Goal: Communication & Community: Ask a question

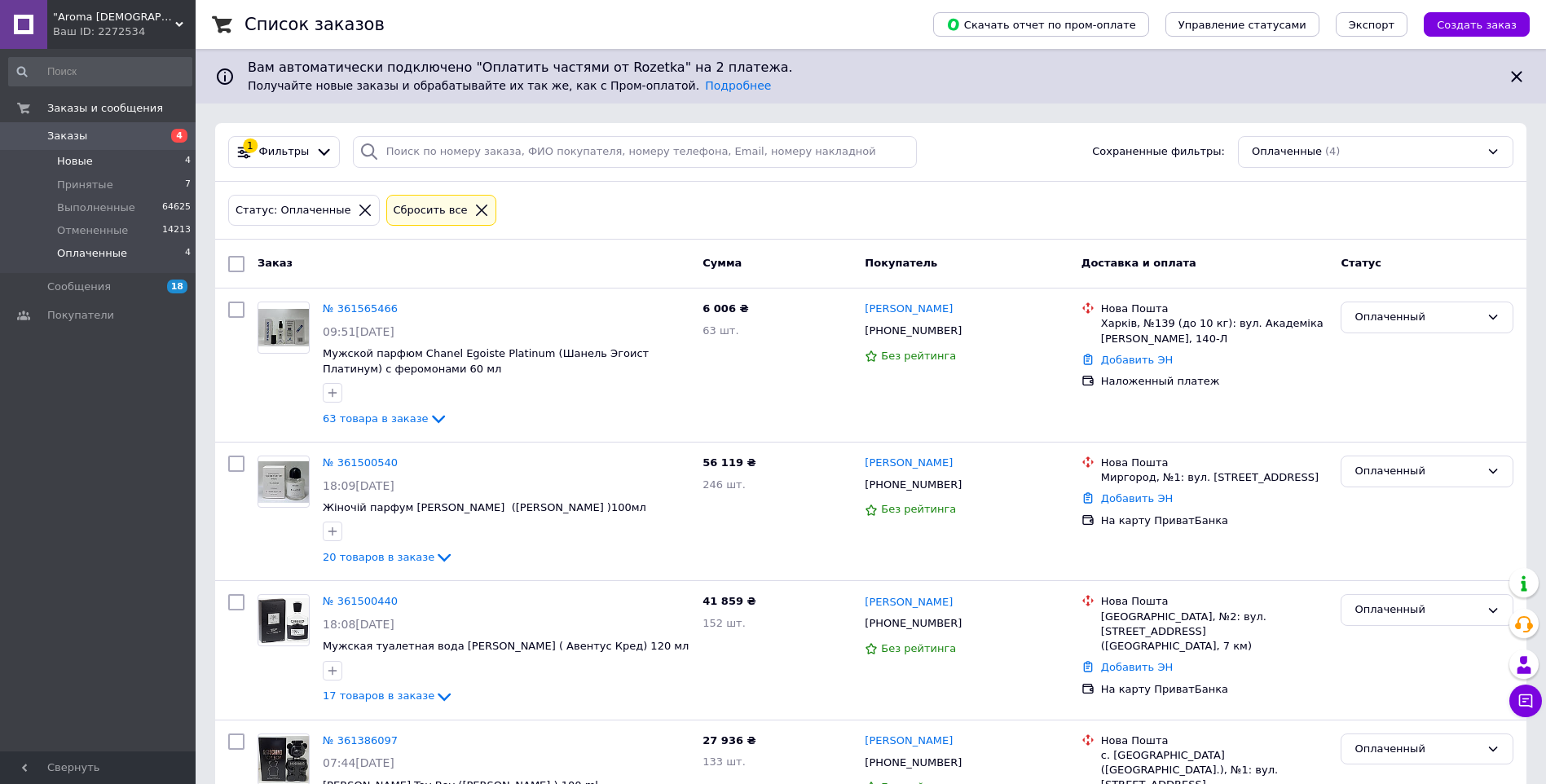
click at [56, 171] on li "Новые 4" at bounding box center [100, 160] width 200 height 22
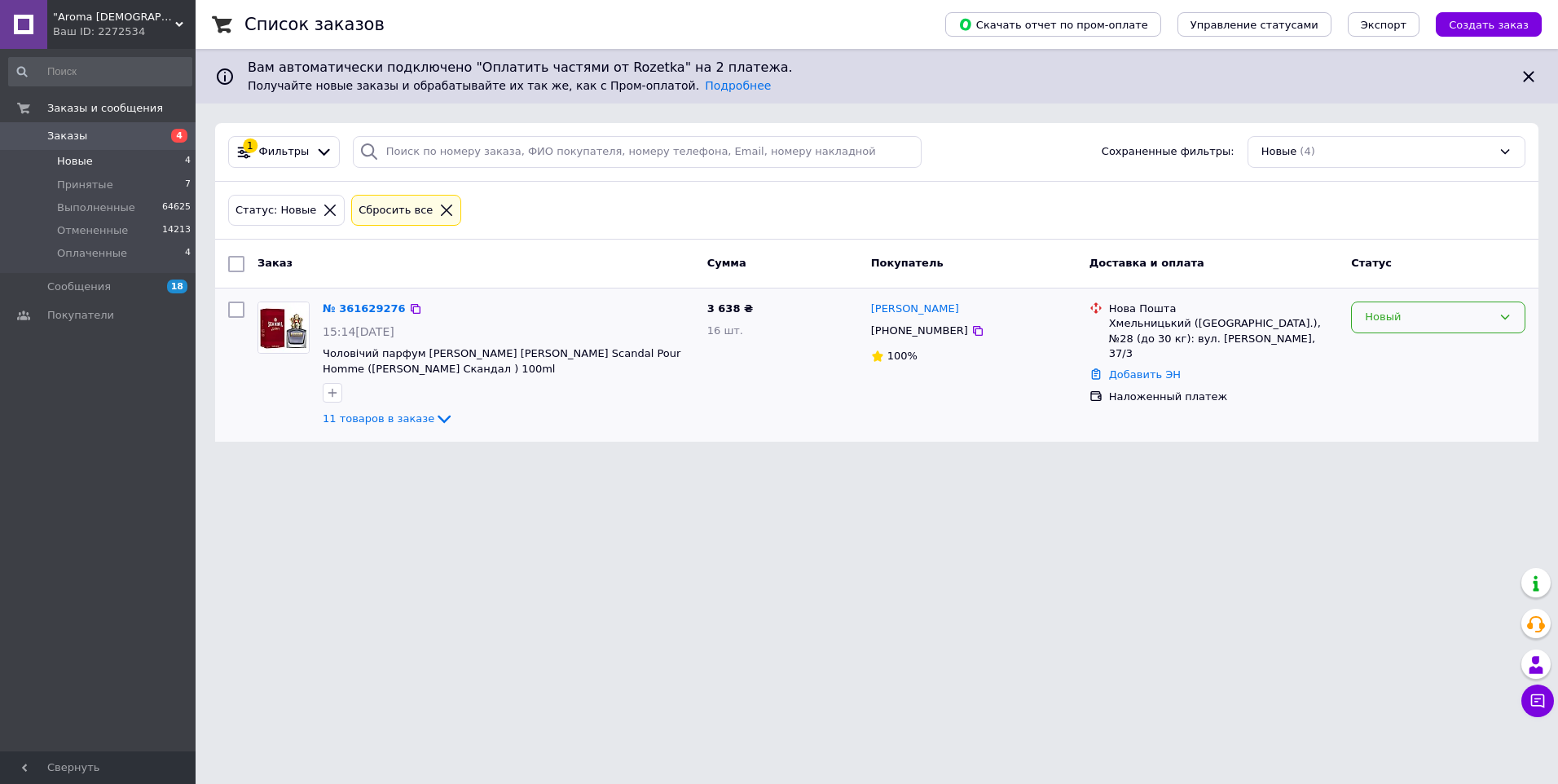
click at [1432, 323] on div "Новый" at bounding box center [1429, 317] width 127 height 17
click at [1424, 340] on li "Принят" at bounding box center [1438, 351] width 173 height 30
click at [94, 134] on span "Заказы" at bounding box center [99, 136] width 104 height 15
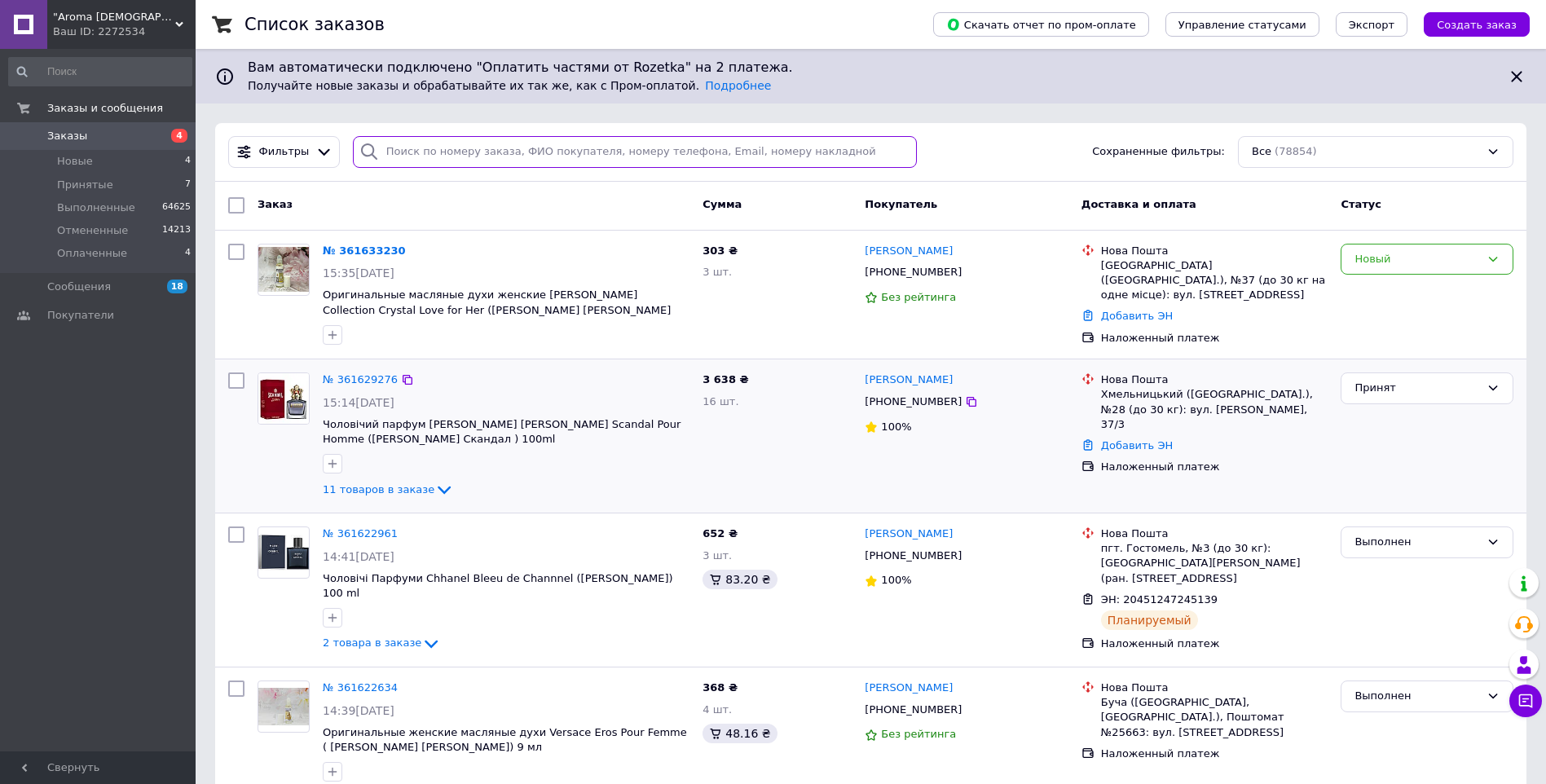
drag, startPoint x: 431, startPoint y: 151, endPoint x: 442, endPoint y: 150, distance: 11.0
click at [433, 150] on input "search" at bounding box center [635, 152] width 564 height 31
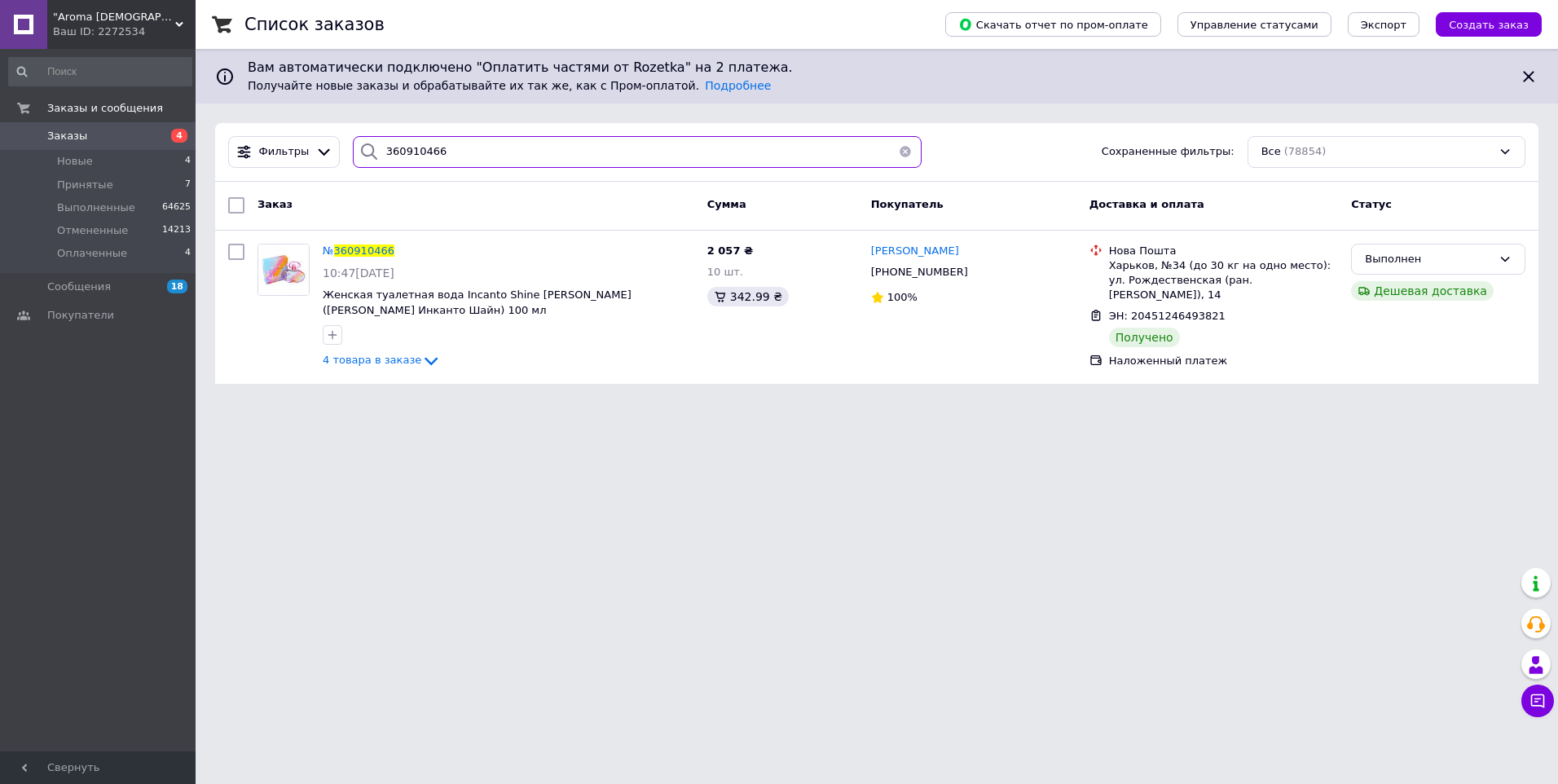
type input "360910466"
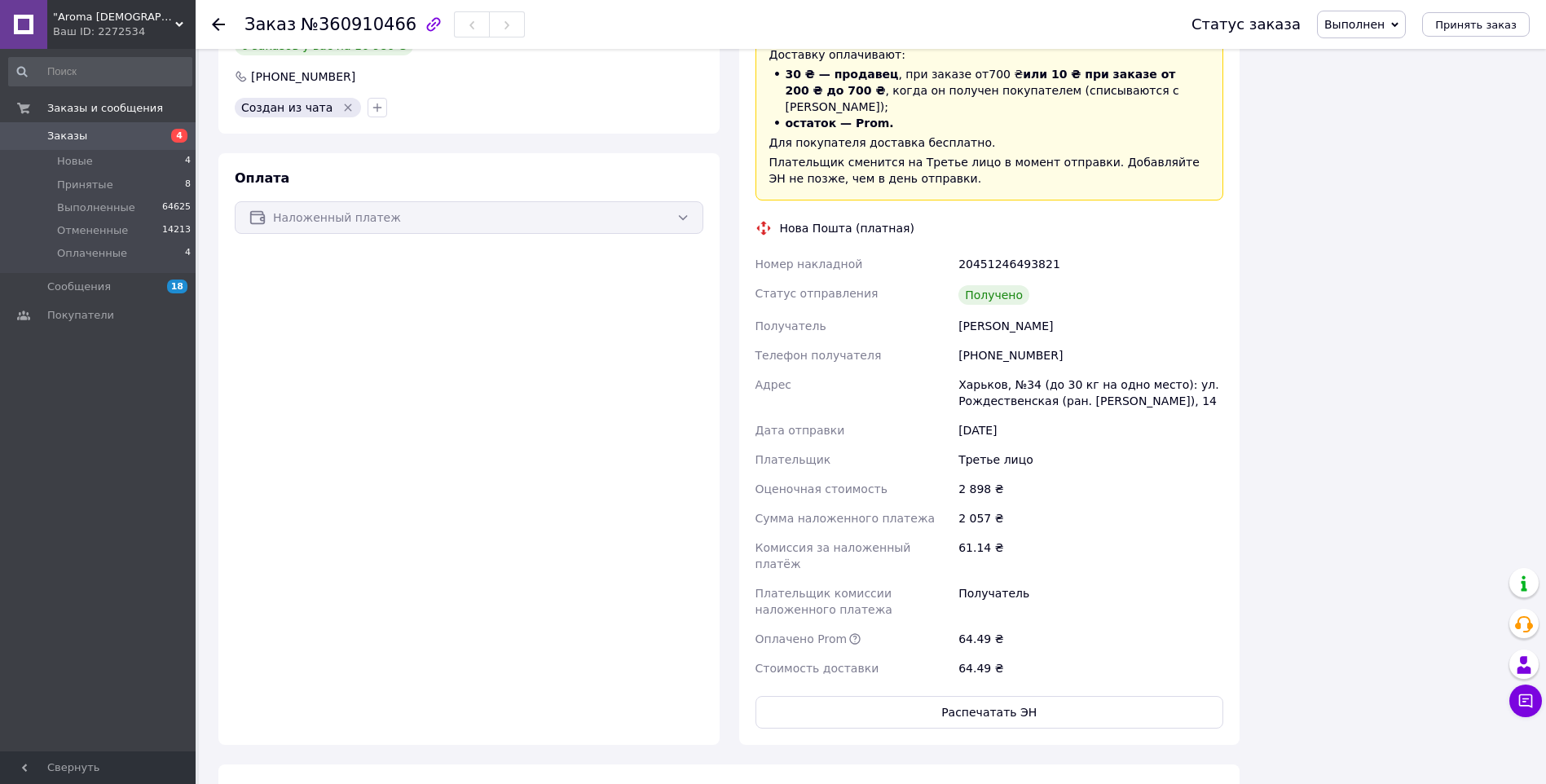
scroll to position [594, 0]
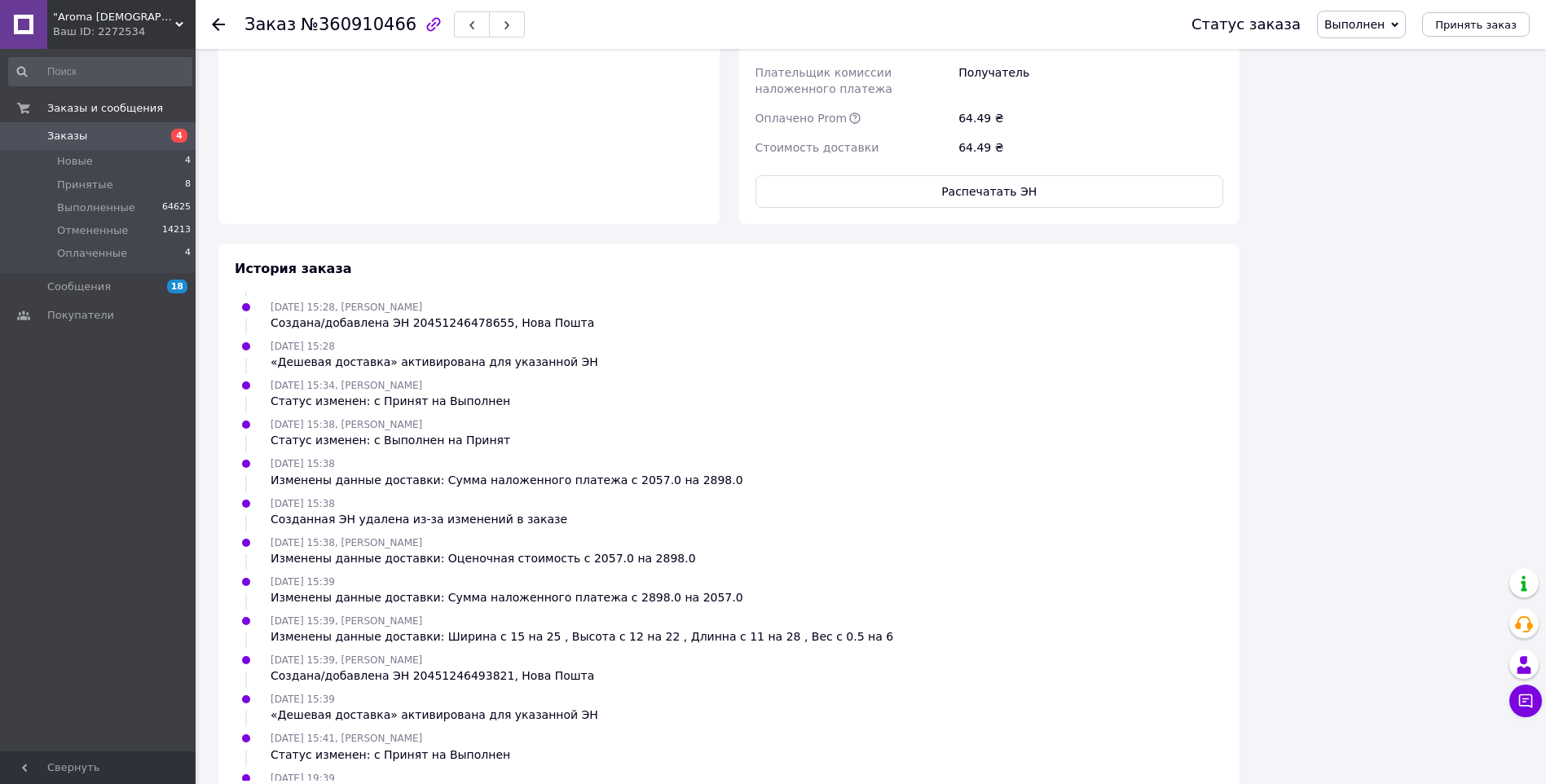
scroll to position [247, 0]
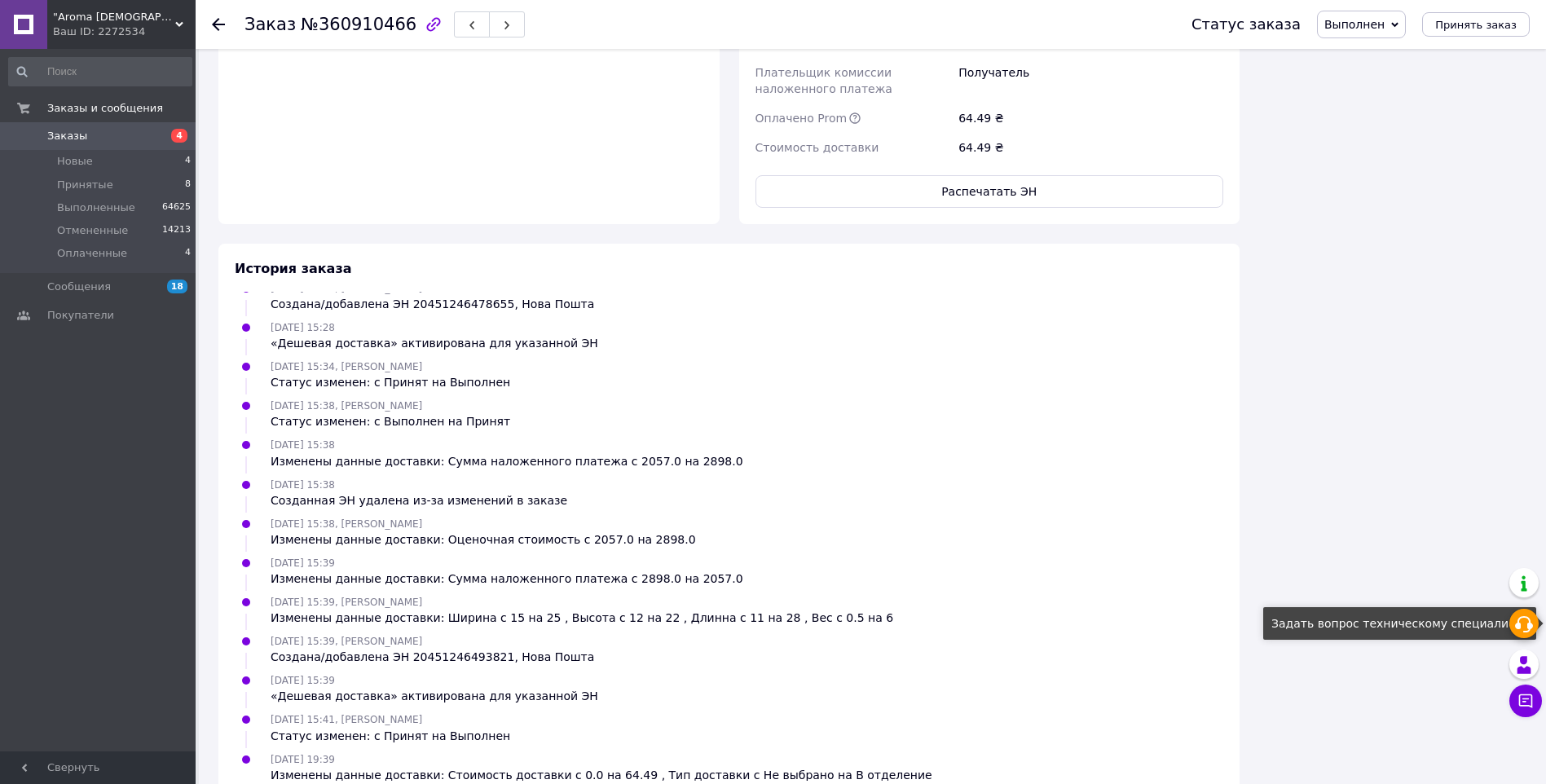
click at [1524, 623] on icon at bounding box center [1524, 624] width 20 height 20
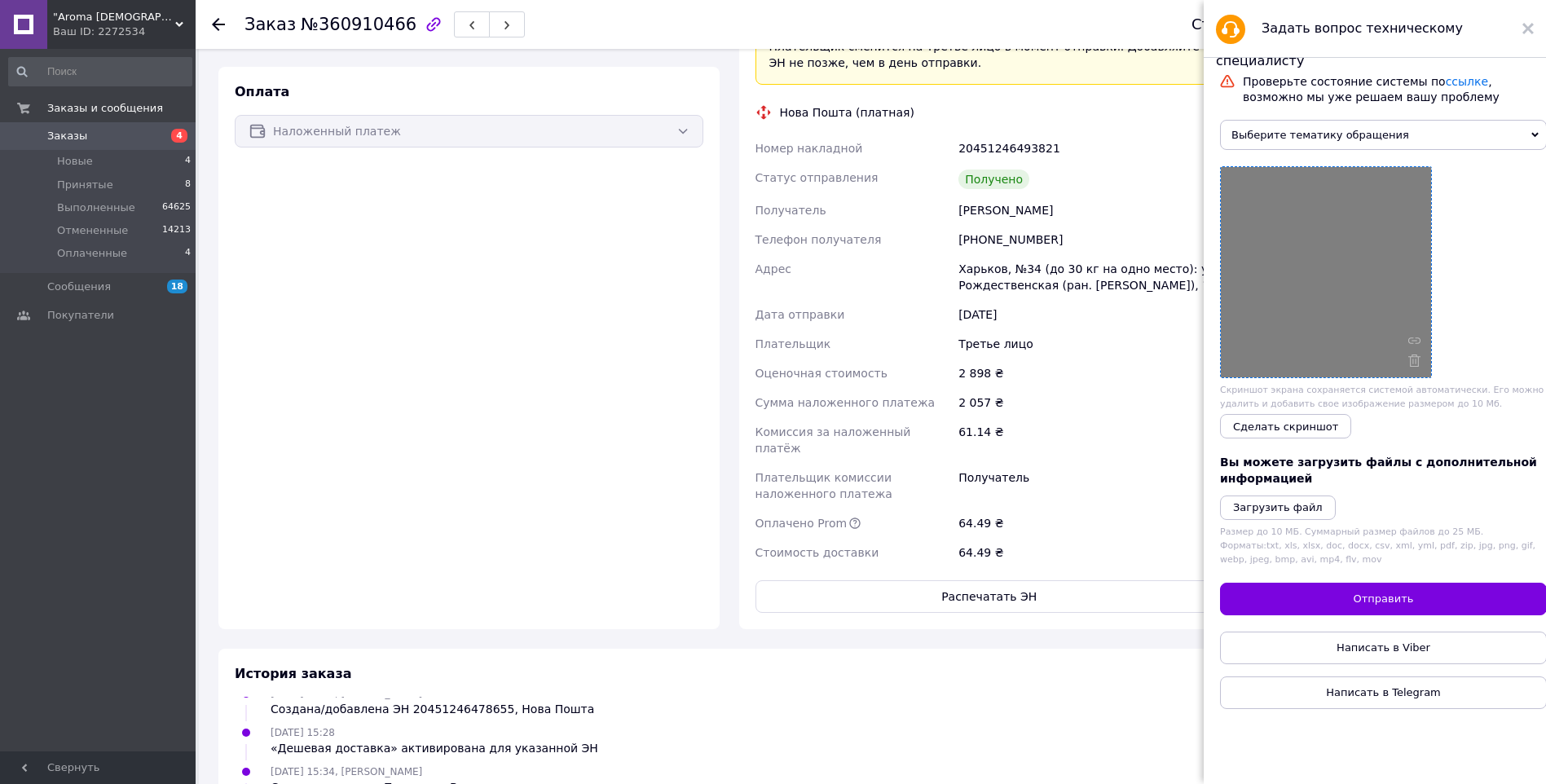
scroll to position [962, 0]
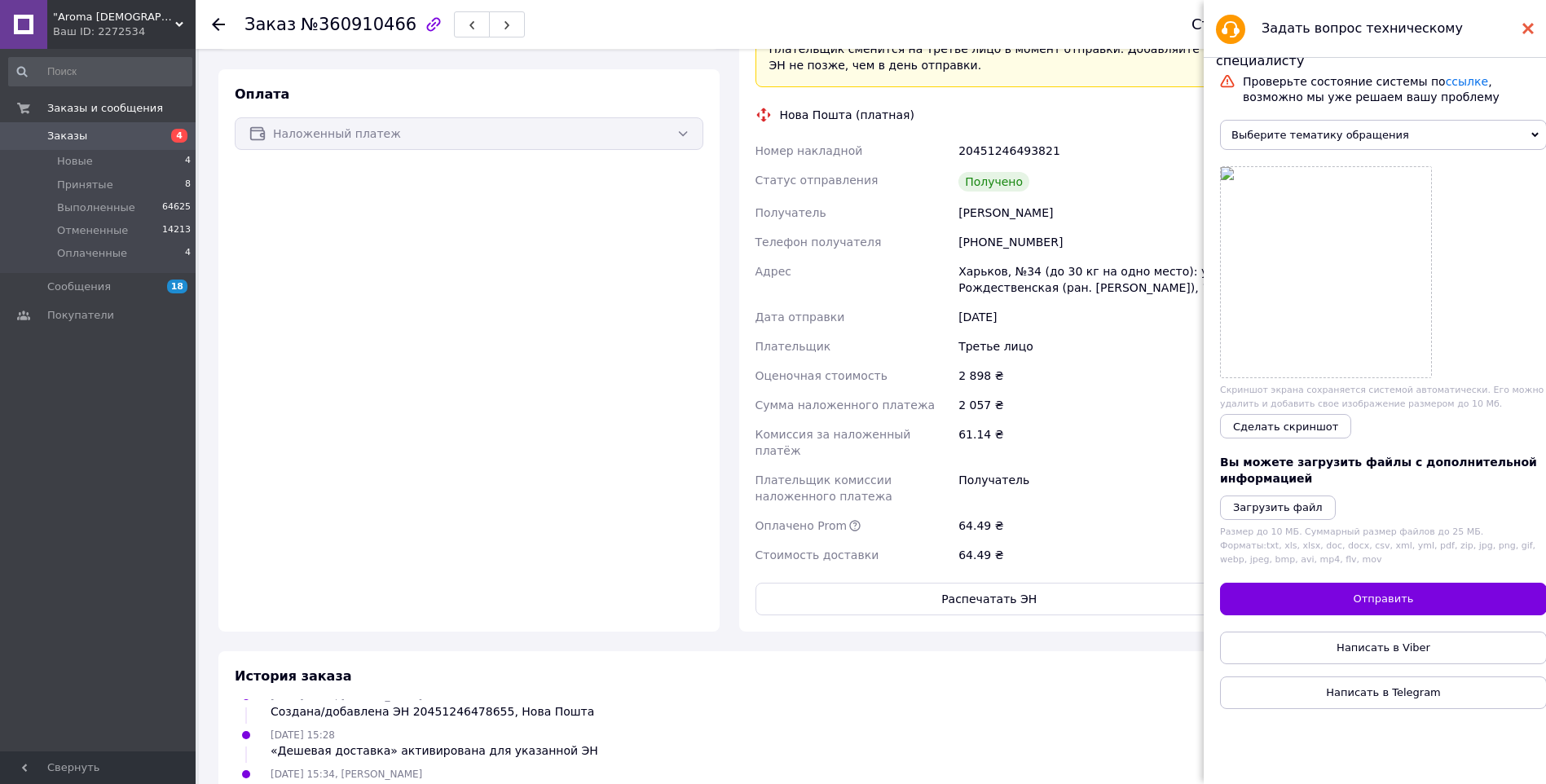
click at [1530, 22] on icon at bounding box center [1528, 28] width 12 height 12
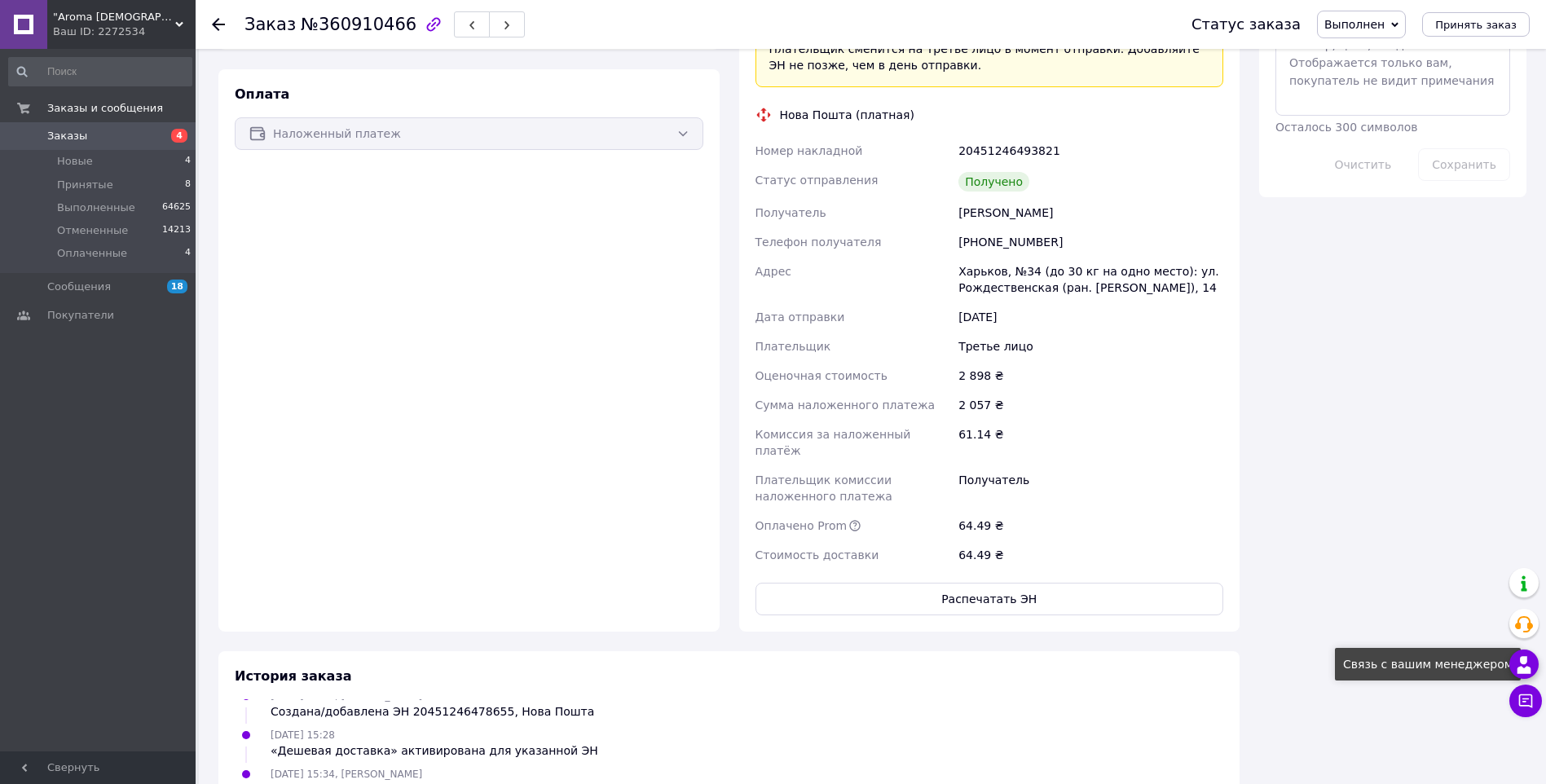
click at [1523, 667] on icon at bounding box center [1524, 665] width 20 height 20
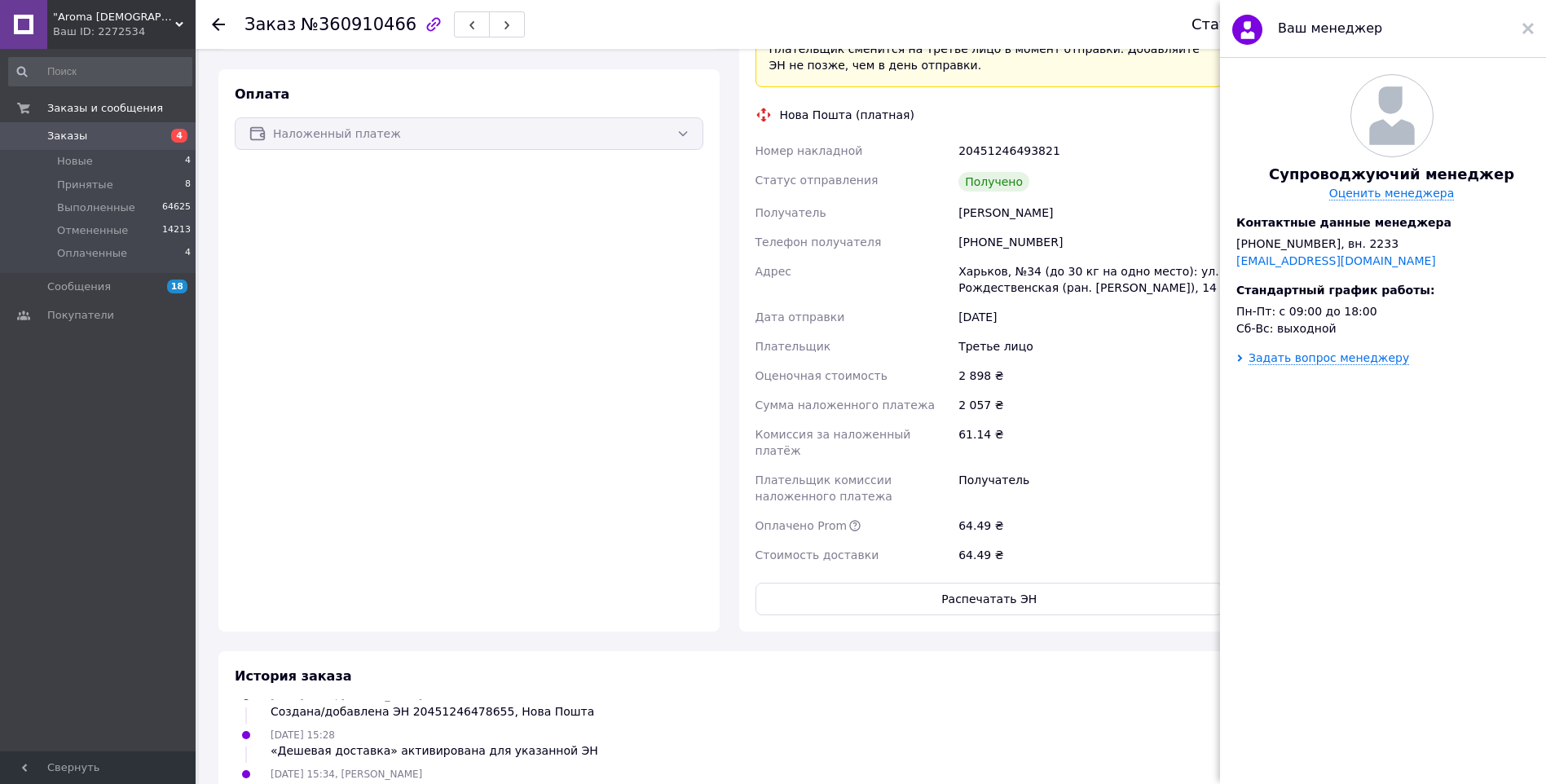
click at [1520, 25] on div "Ваш менеджер" at bounding box center [1382, 28] width 326 height 58
click at [1526, 28] on use at bounding box center [1528, 28] width 12 height 12
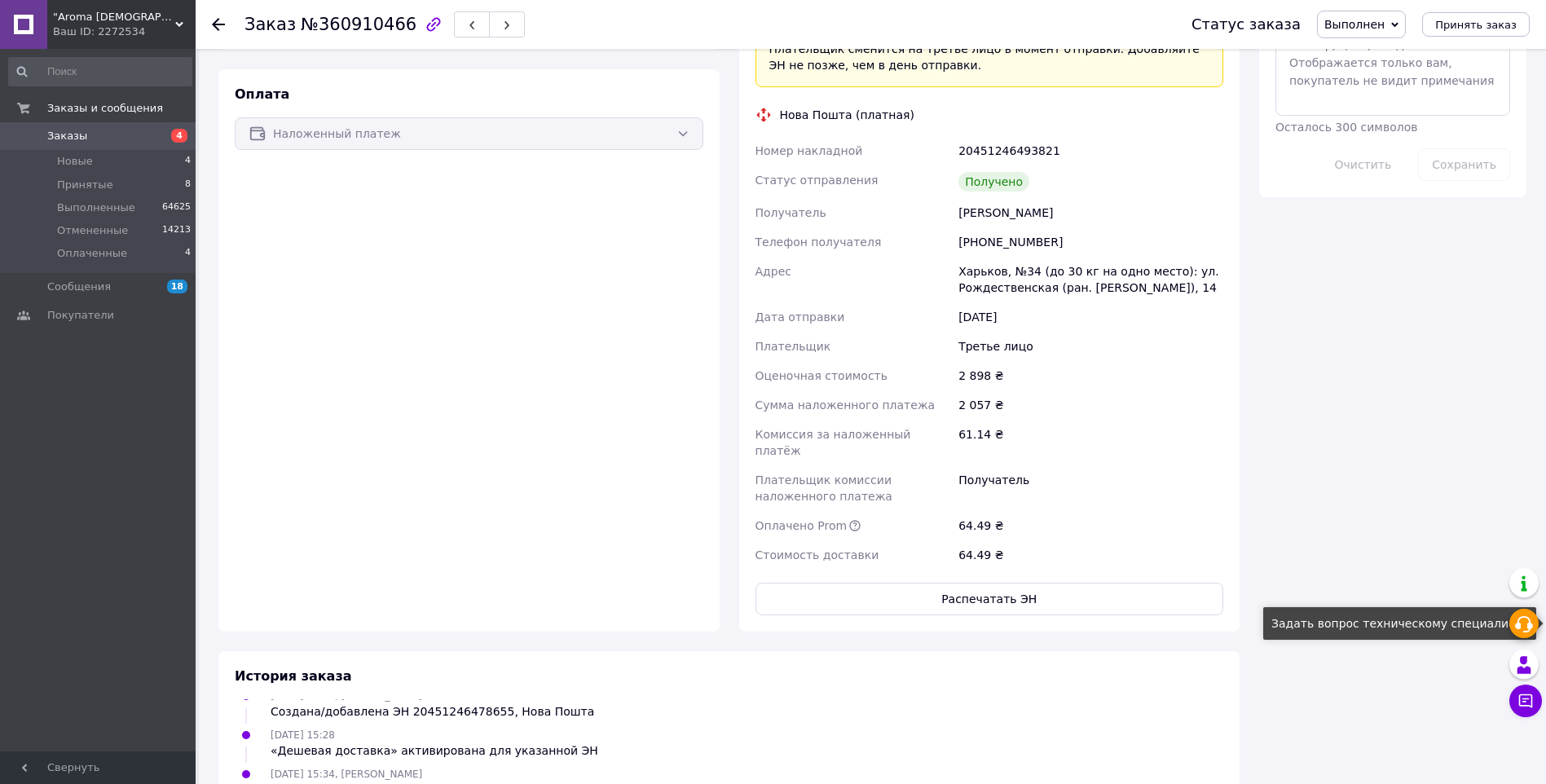
click at [1513, 623] on div at bounding box center [1524, 623] width 29 height 29
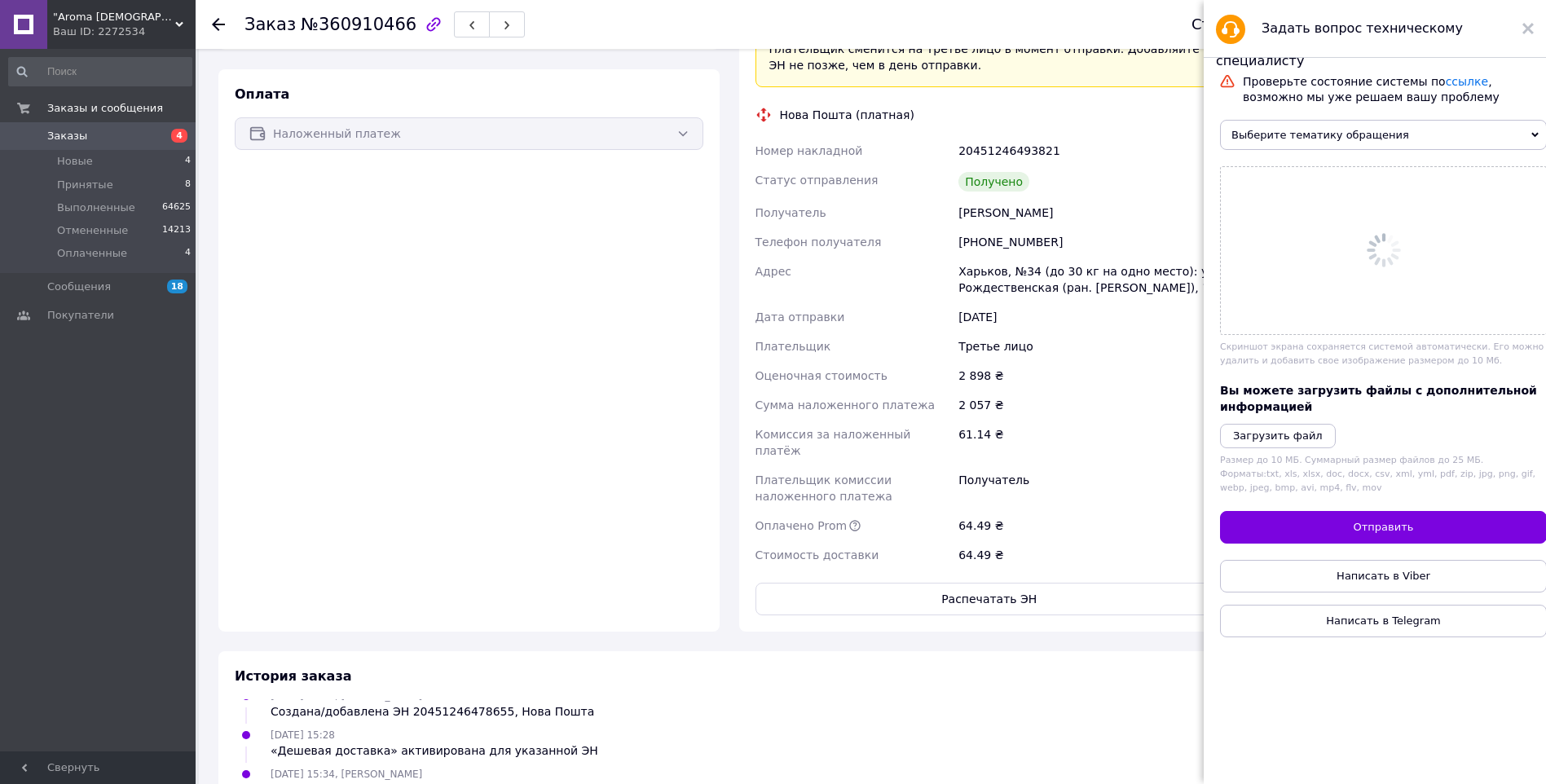
scroll to position [0, 0]
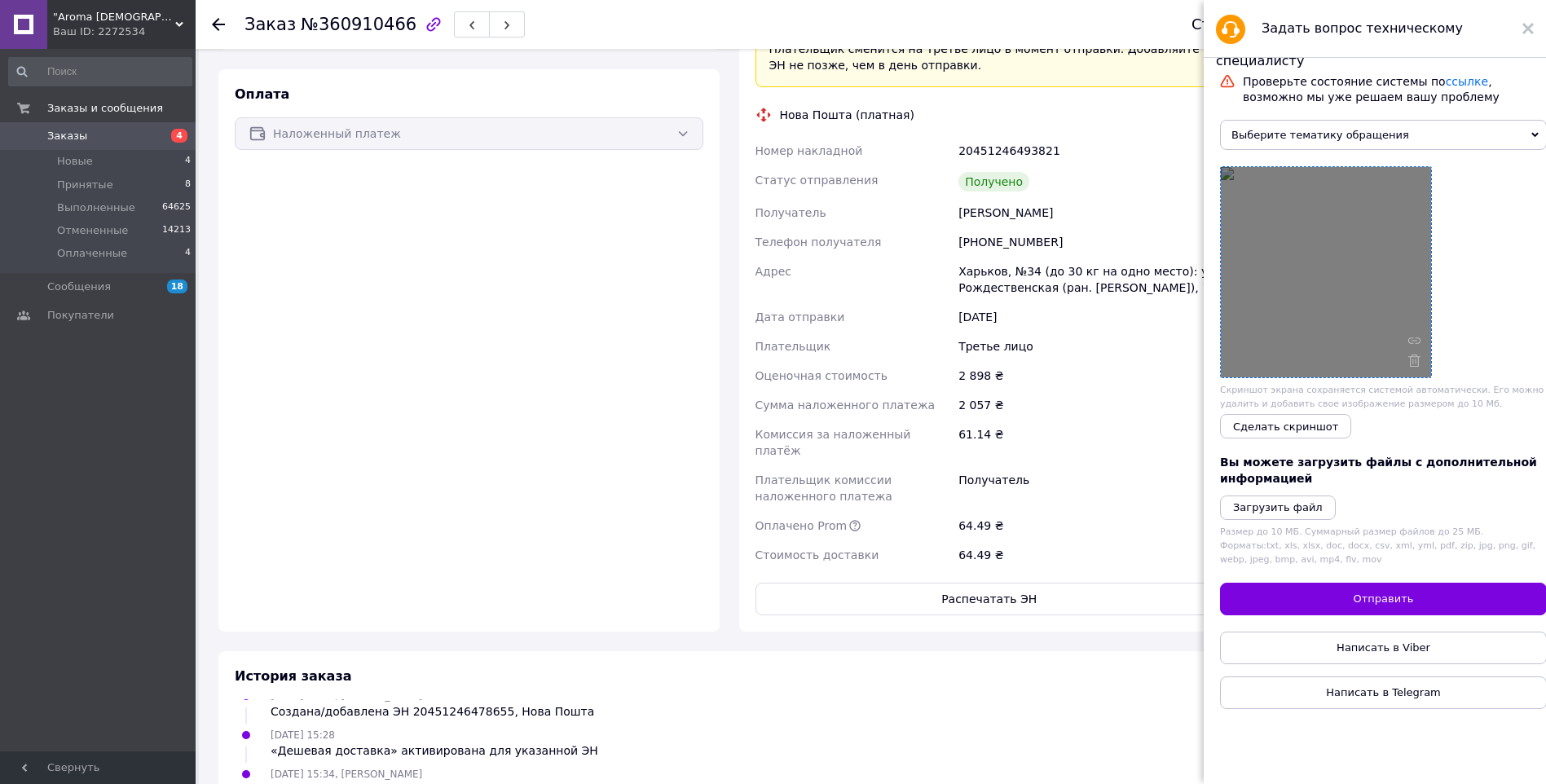
click at [1329, 232] on div at bounding box center [1325, 272] width 210 height 210
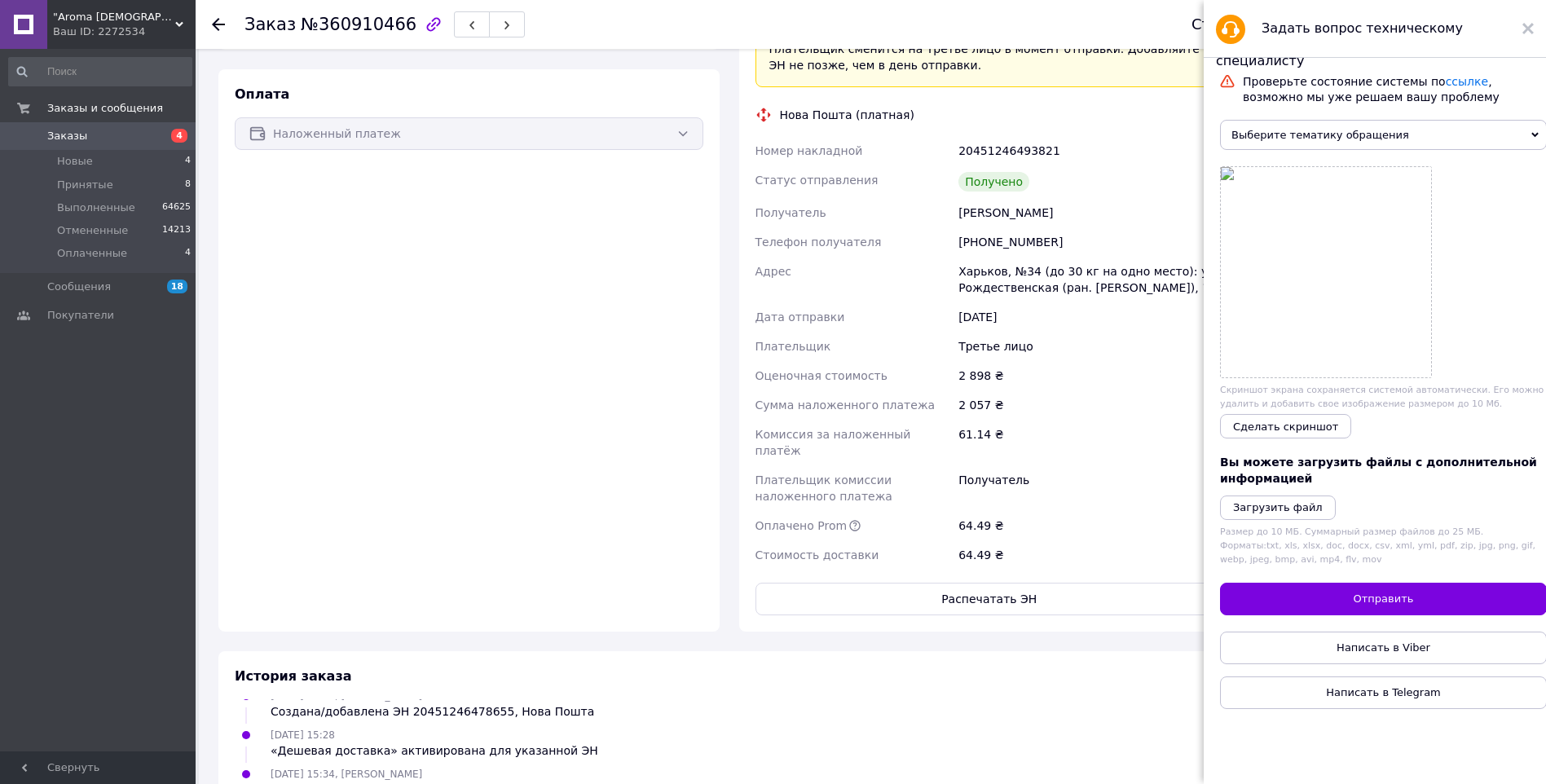
click at [1519, 25] on div "Задать вопрос техническому специалисту" at bounding box center [1375, 28] width 342 height 58
click at [1531, 26] on use at bounding box center [1528, 28] width 12 height 12
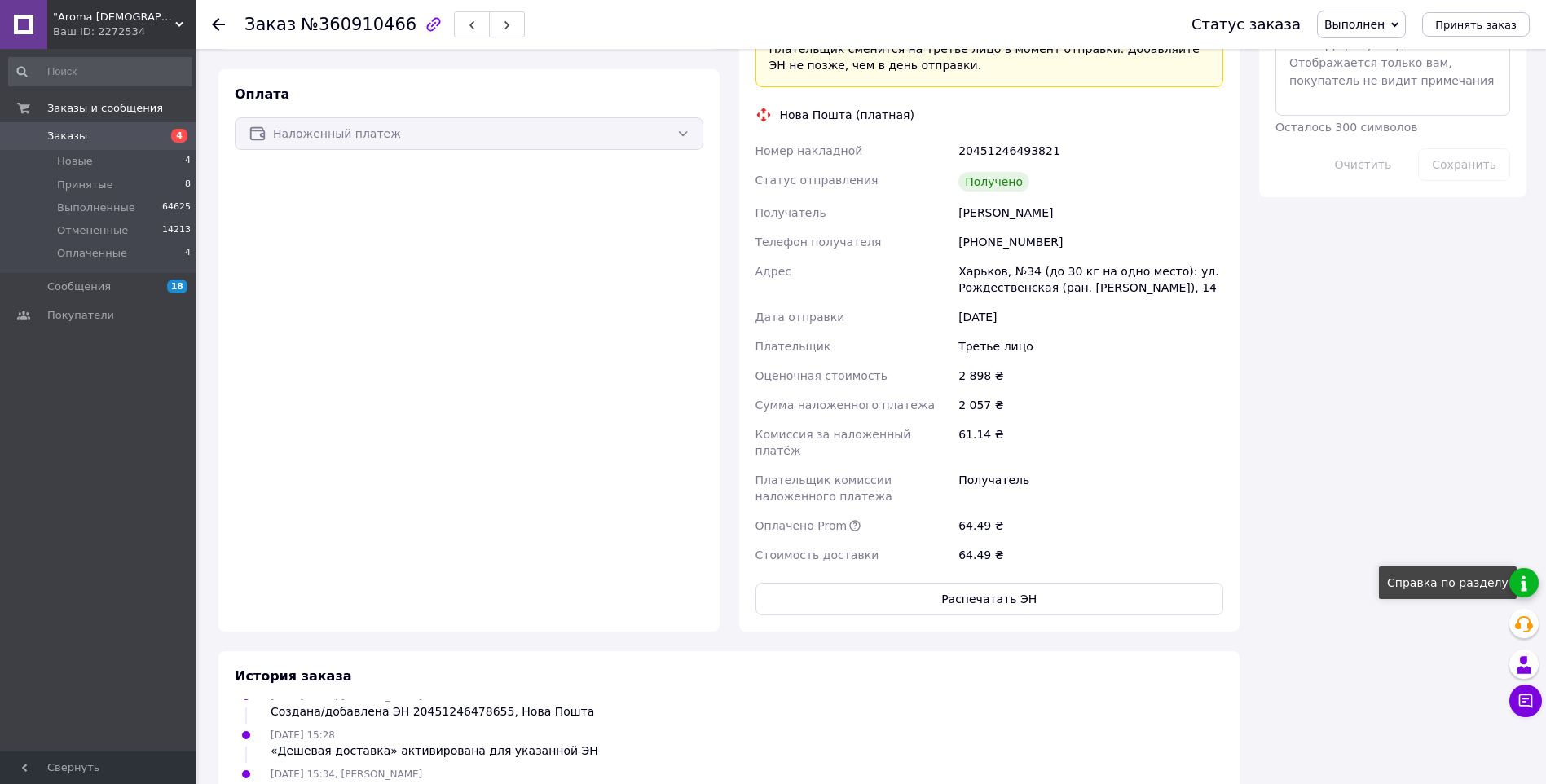
click at [1524, 571] on link at bounding box center [1524, 583] width 29 height 29
click at [1540, 657] on div at bounding box center [1524, 664] width 32 height 29
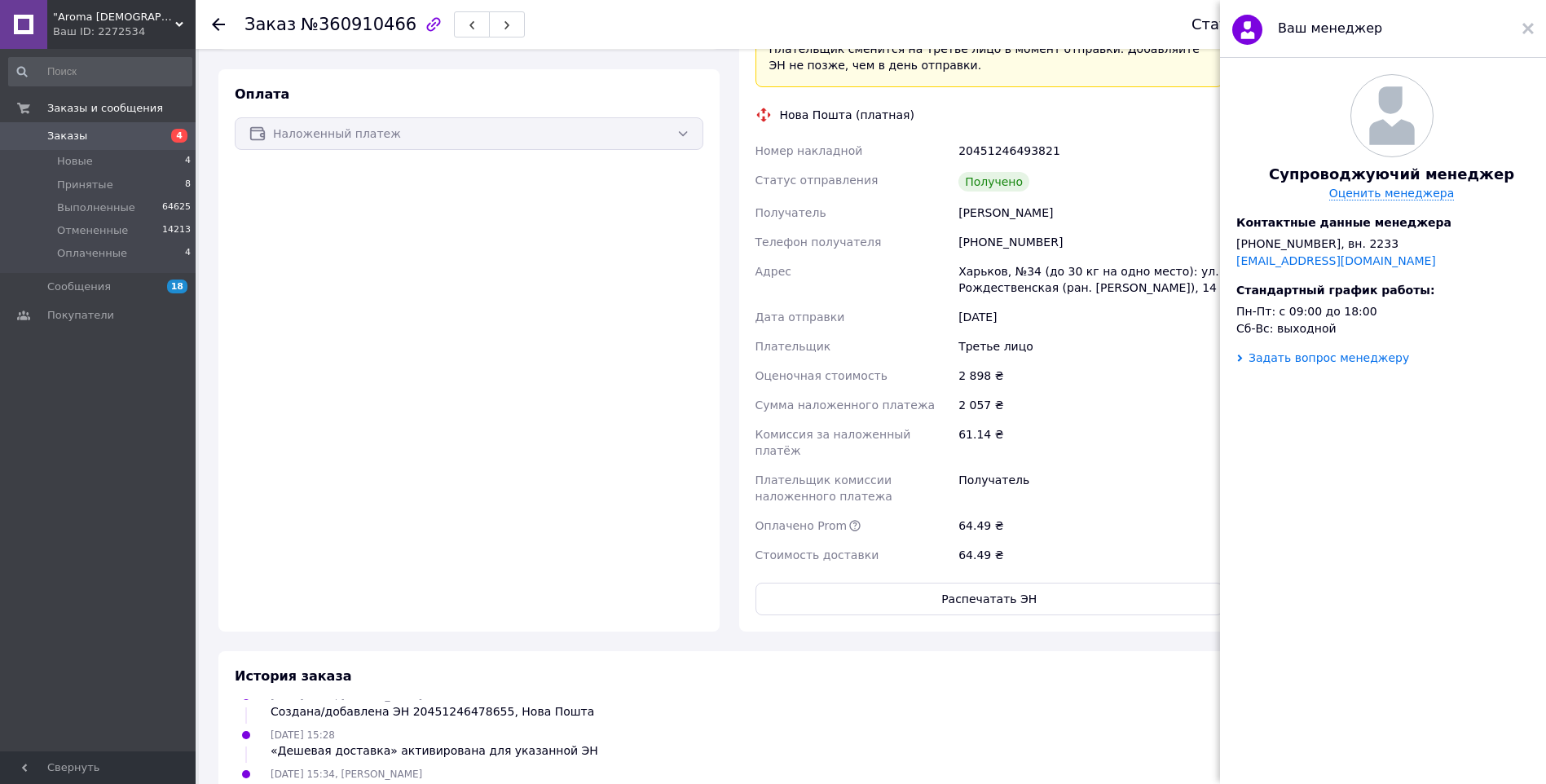
click at [1354, 364] on div "Задать вопрос менеджеру" at bounding box center [1329, 357] width 160 height 13
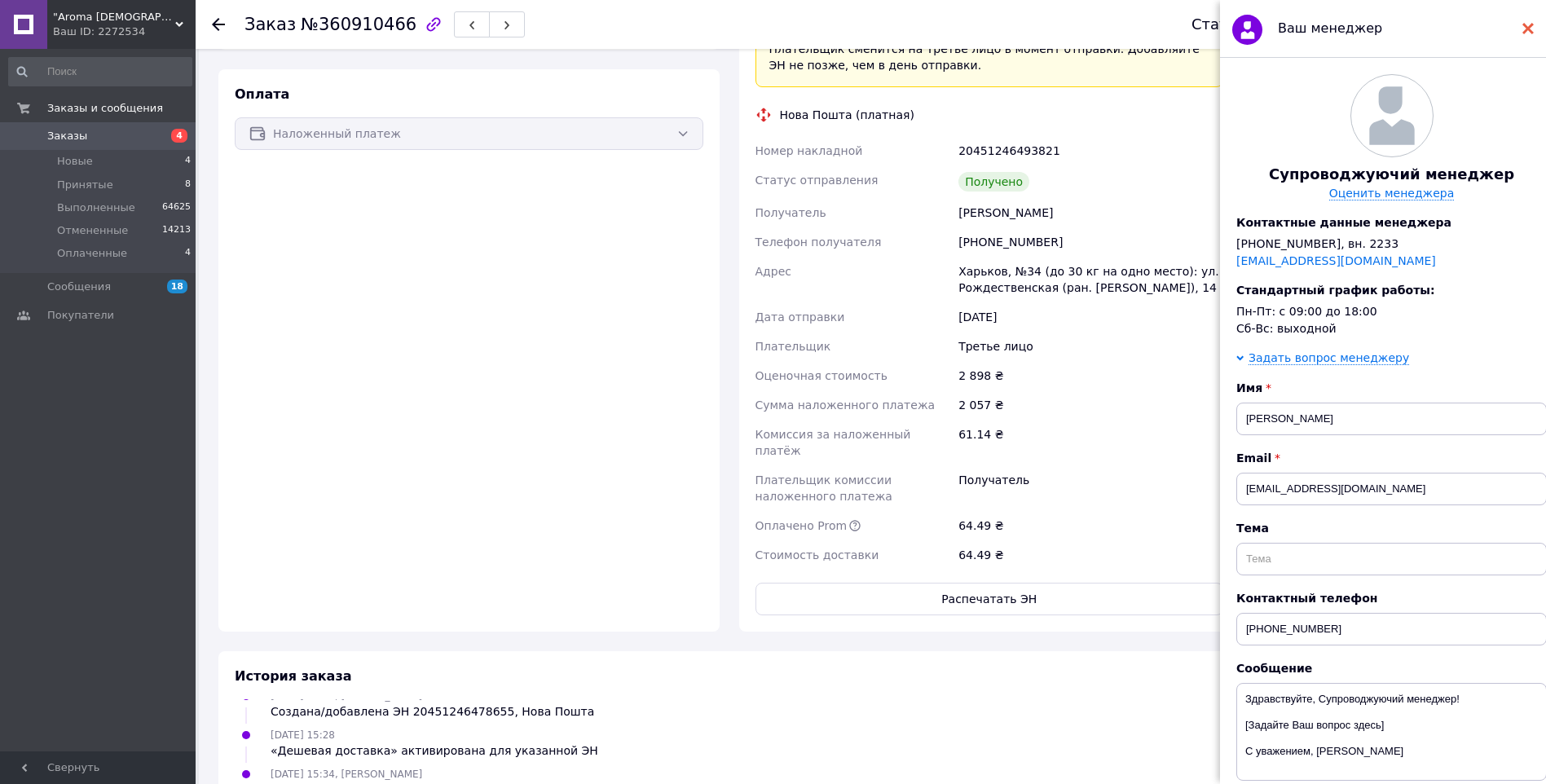
click at [1524, 23] on use at bounding box center [1528, 28] width 12 height 12
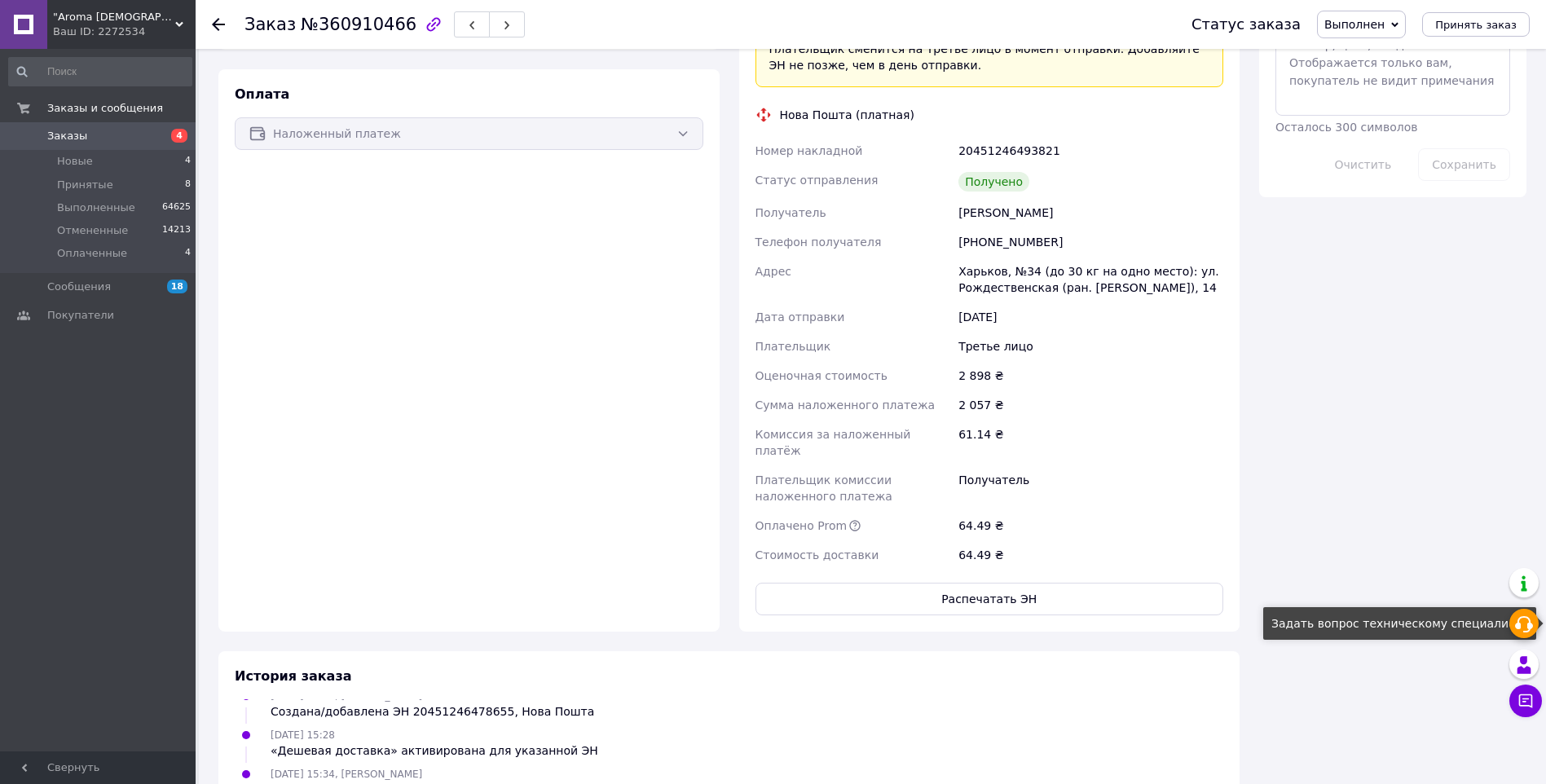
click at [1528, 622] on use at bounding box center [1524, 624] width 18 height 17
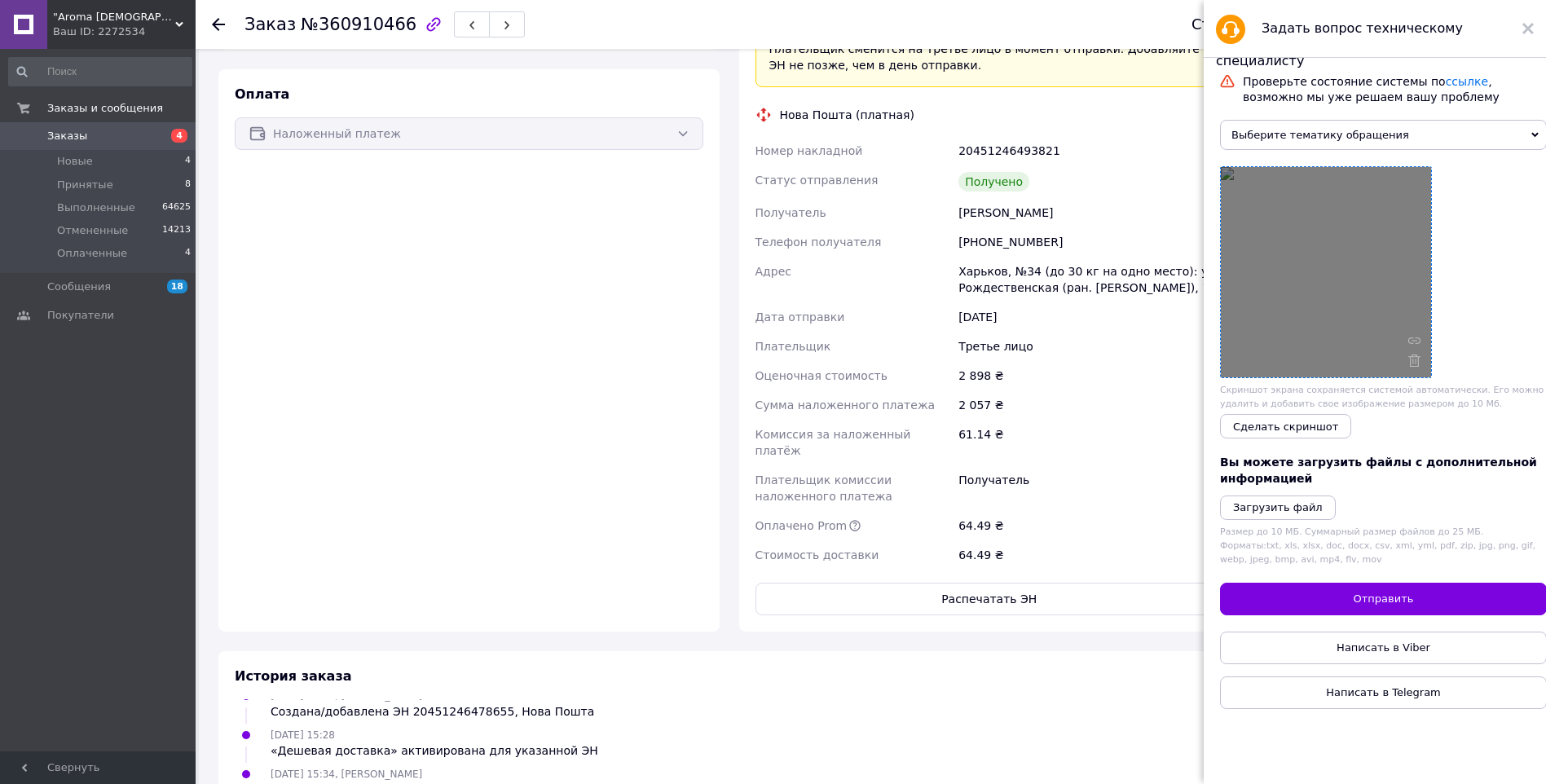
click at [1344, 275] on div at bounding box center [1325, 272] width 210 height 210
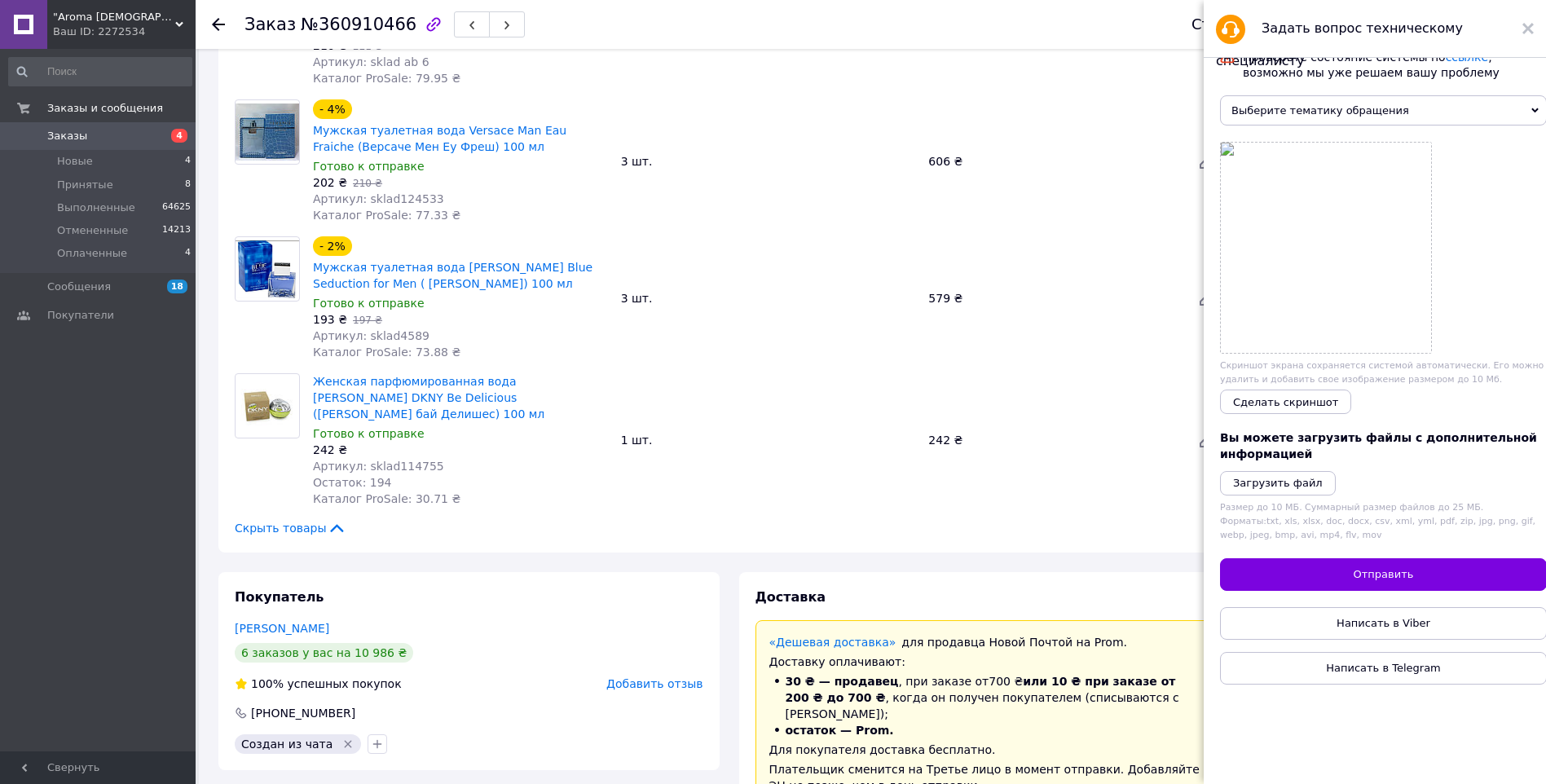
scroll to position [244, 0]
click at [1335, 109] on span "Выберите тематику обращения" at bounding box center [1383, 109] width 327 height 30
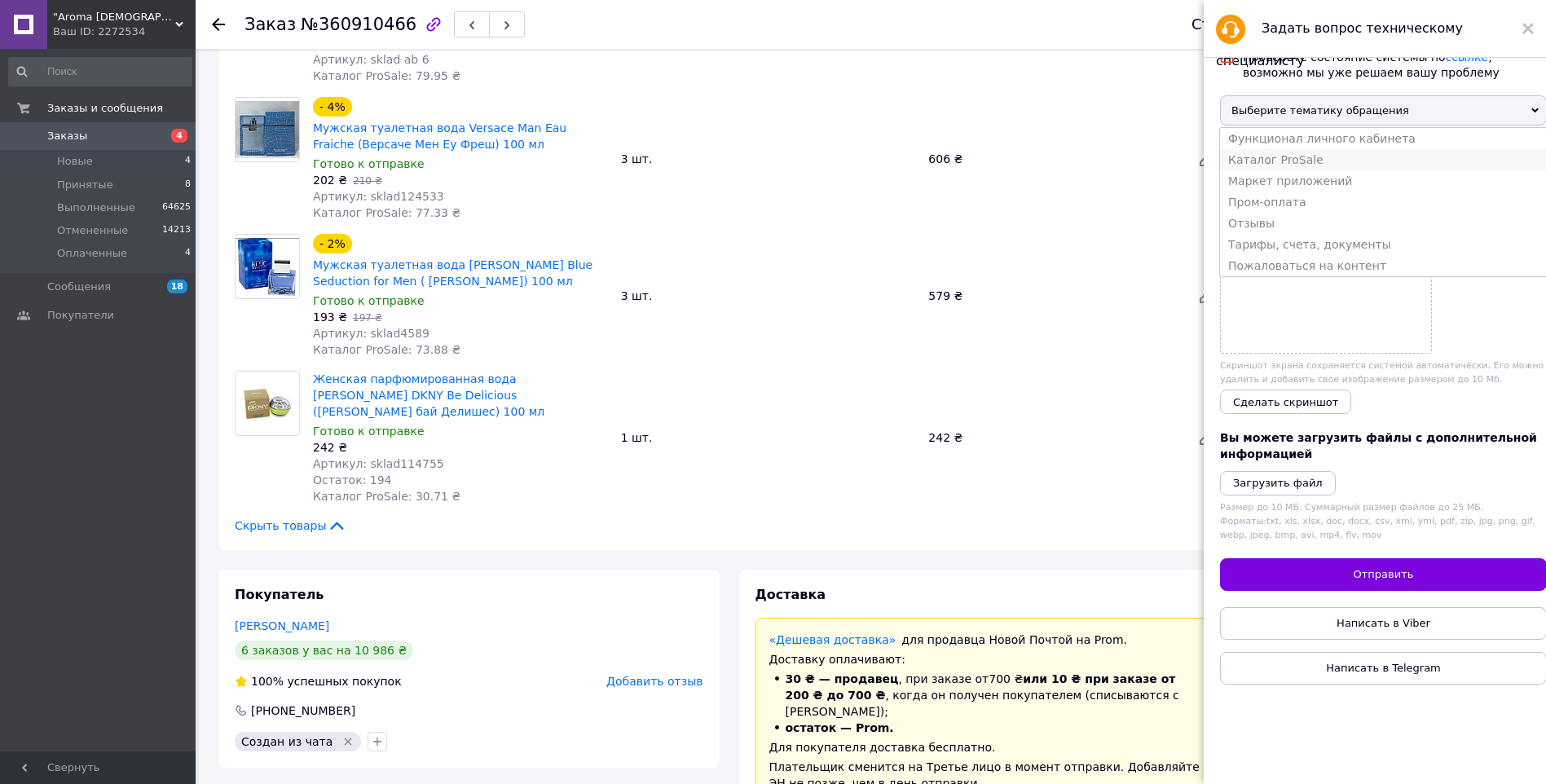
click at [1312, 162] on li "Каталог ProSale" at bounding box center [1383, 159] width 327 height 22
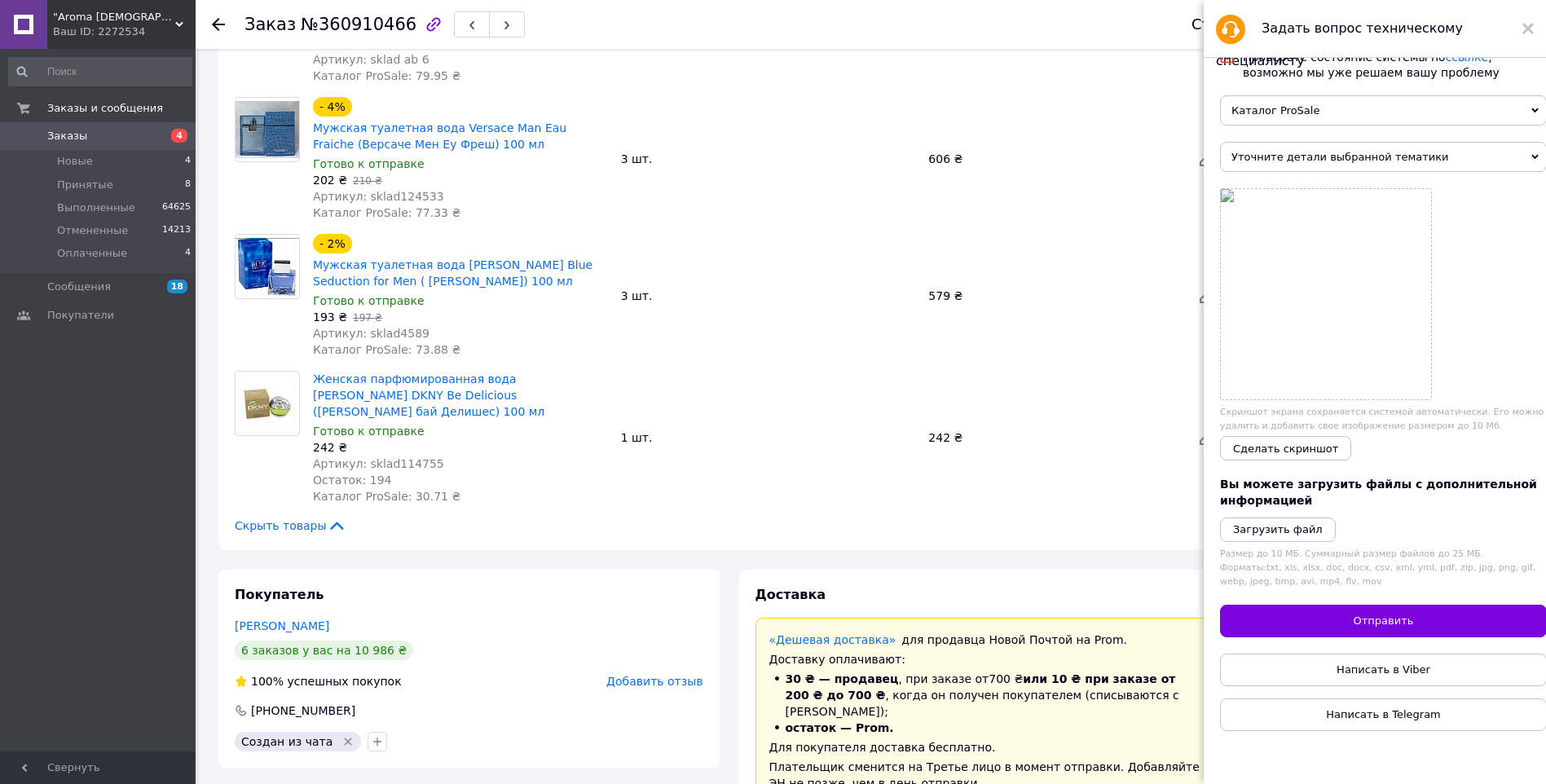
click at [1363, 180] on div "Проверьте состояние системы по ссылке , возможно мы уже решаем вашу проблему Ка…" at bounding box center [1383, 390] width 327 height 681
click at [1351, 153] on span "Уточните детали выбранной тематики" at bounding box center [1383, 156] width 327 height 30
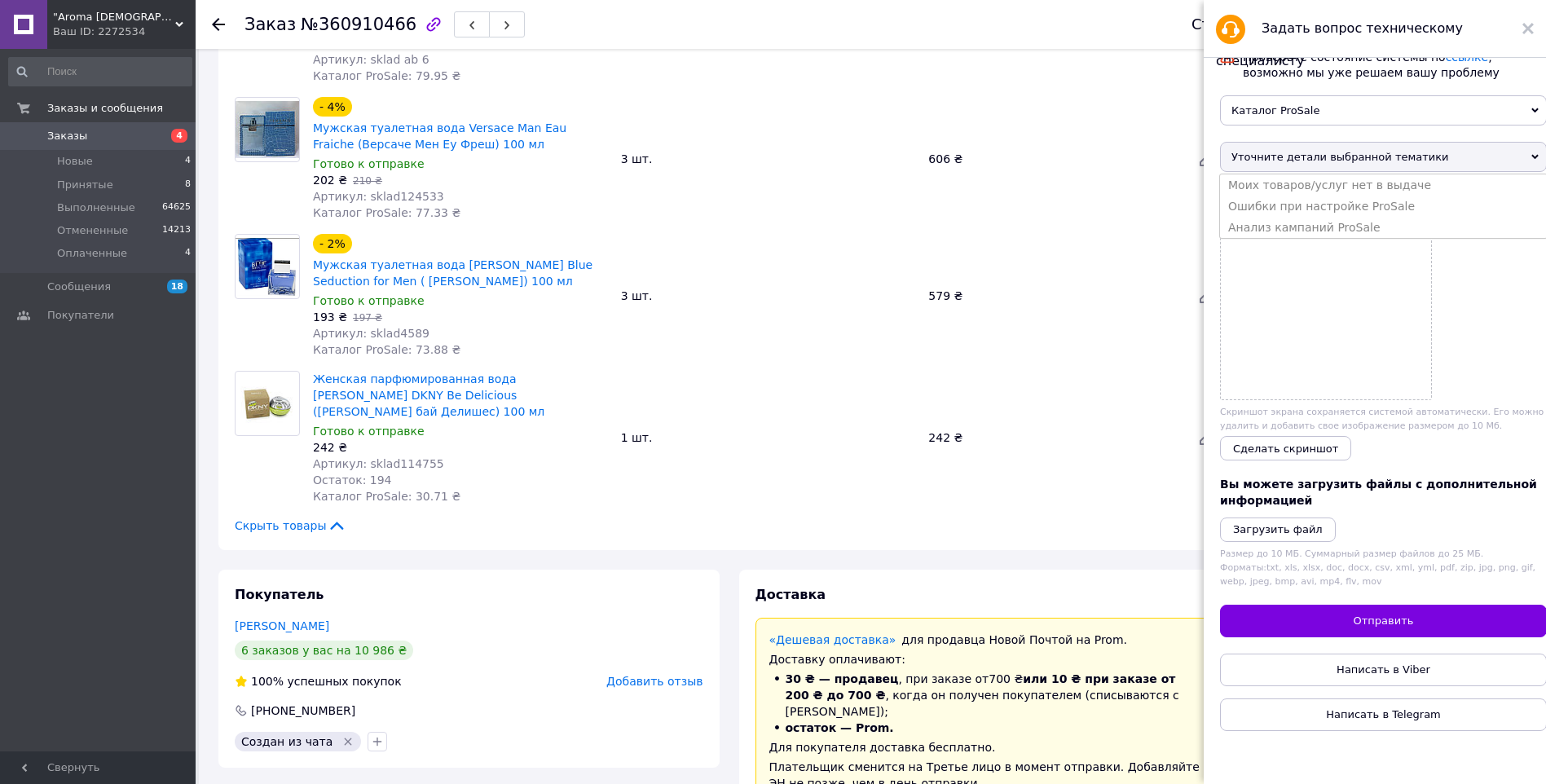
drag, startPoint x: 1373, startPoint y: 119, endPoint x: 1383, endPoint y: 120, distance: 10.0
click at [1372, 120] on span "Каталог ProSale" at bounding box center [1383, 109] width 327 height 30
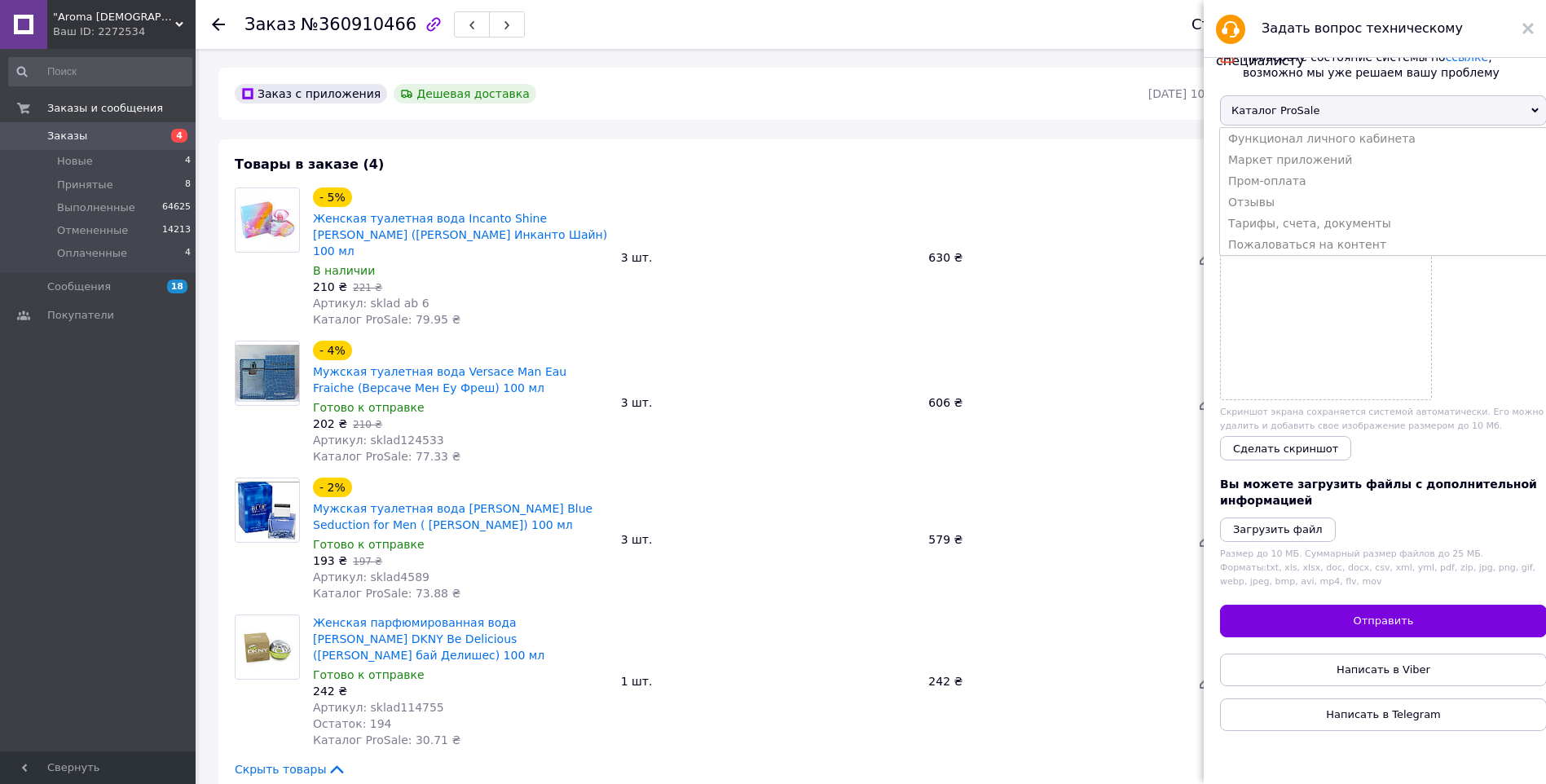
scroll to position [0, 0]
click at [1406, 71] on div "Проверьте состояние системы по ссылке , возможно мы уже решаем вашу проблему" at bounding box center [1394, 65] width 312 height 37
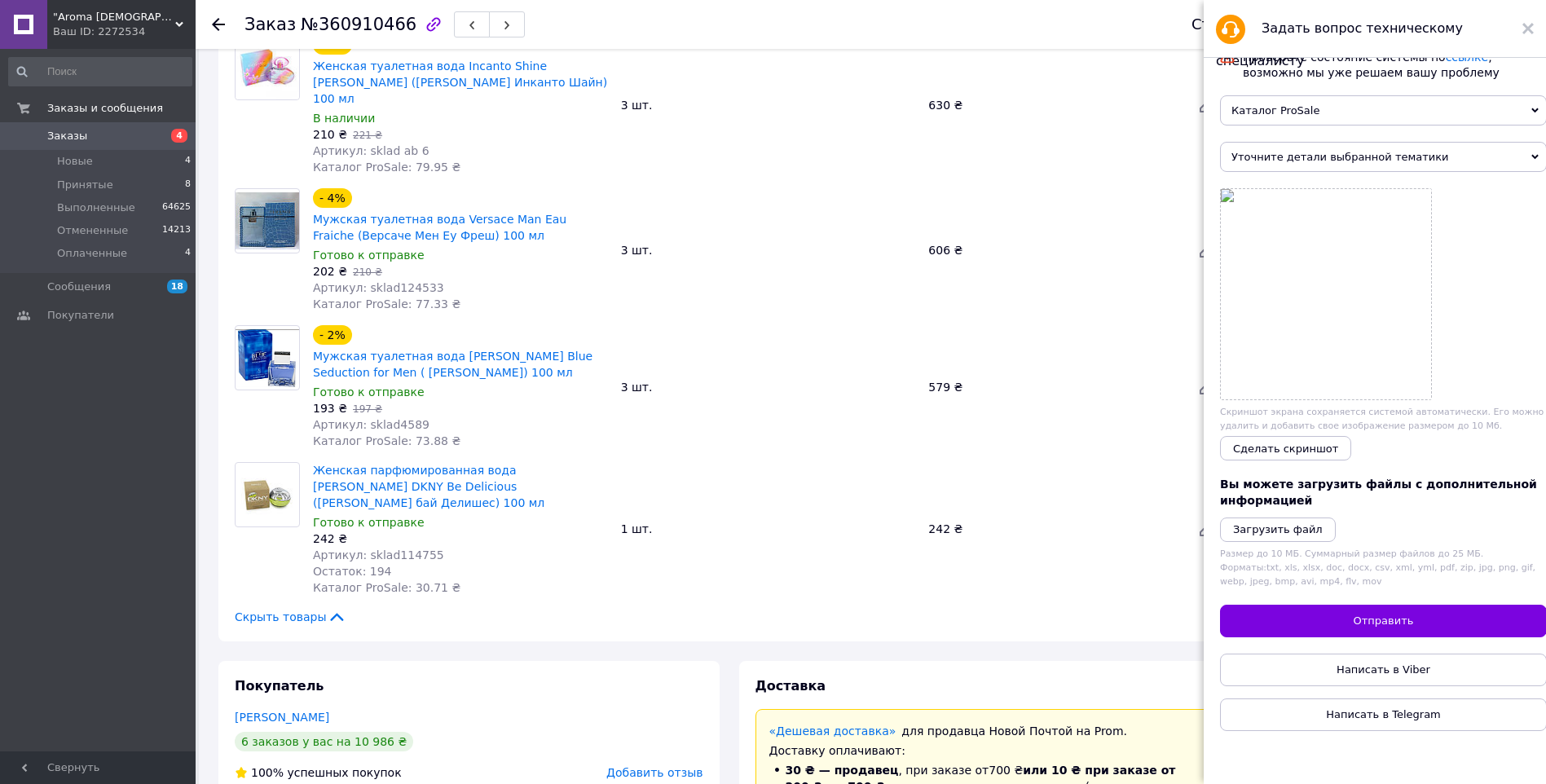
scroll to position [163, 0]
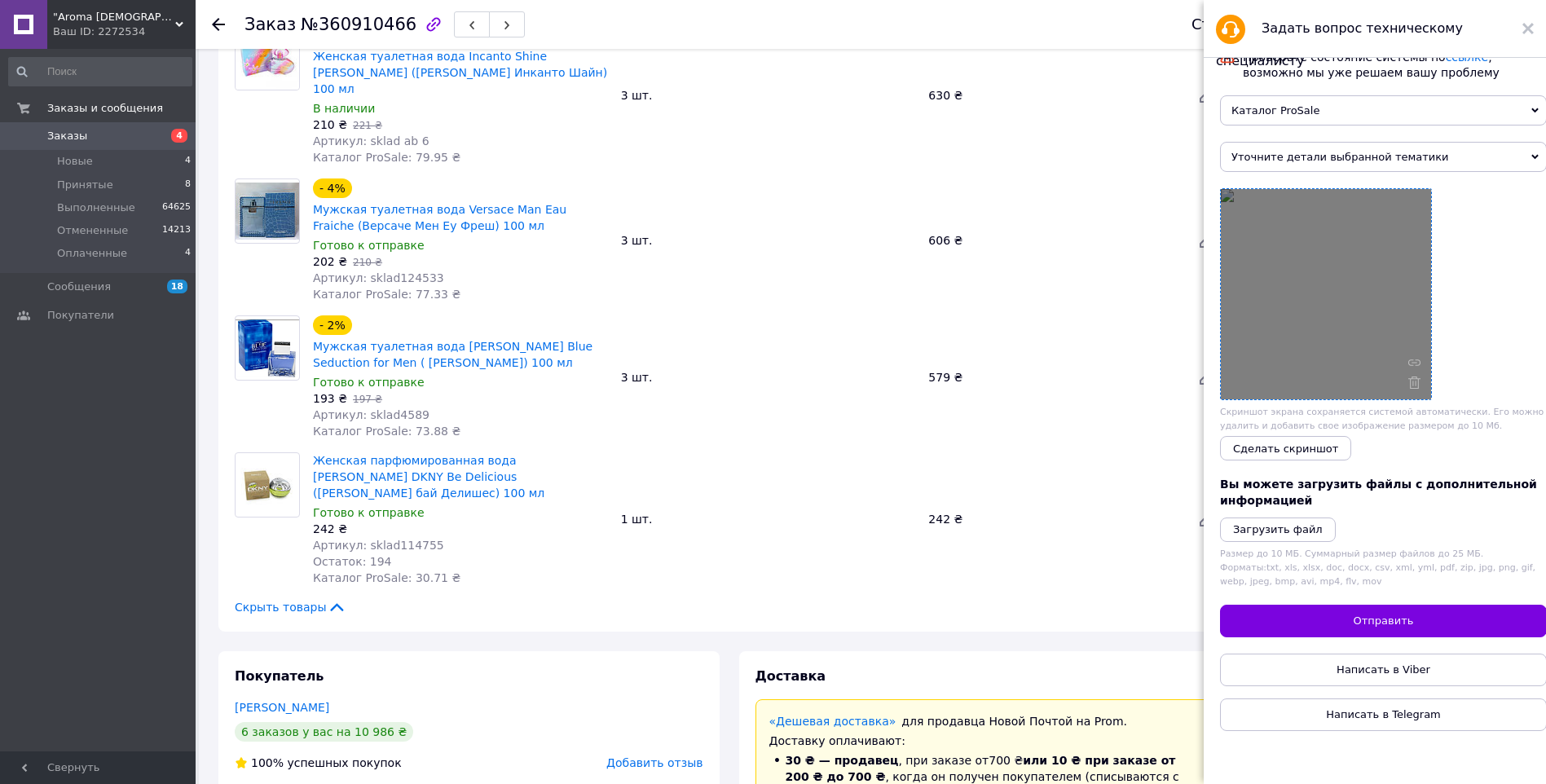
click at [1313, 253] on div at bounding box center [1325, 293] width 210 height 210
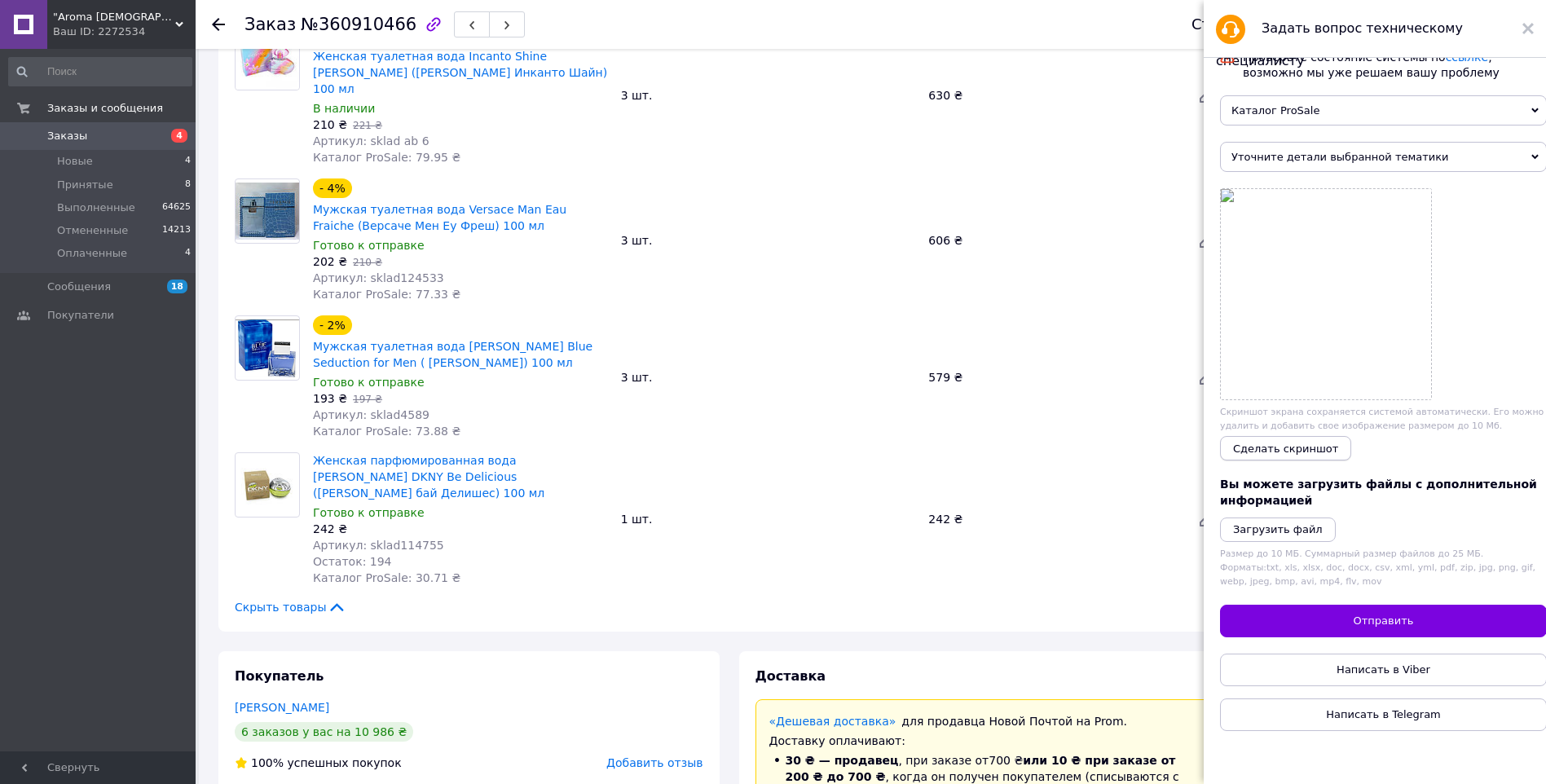
click at [1298, 446] on button "Сделать скриншот" at bounding box center [1285, 448] width 131 height 24
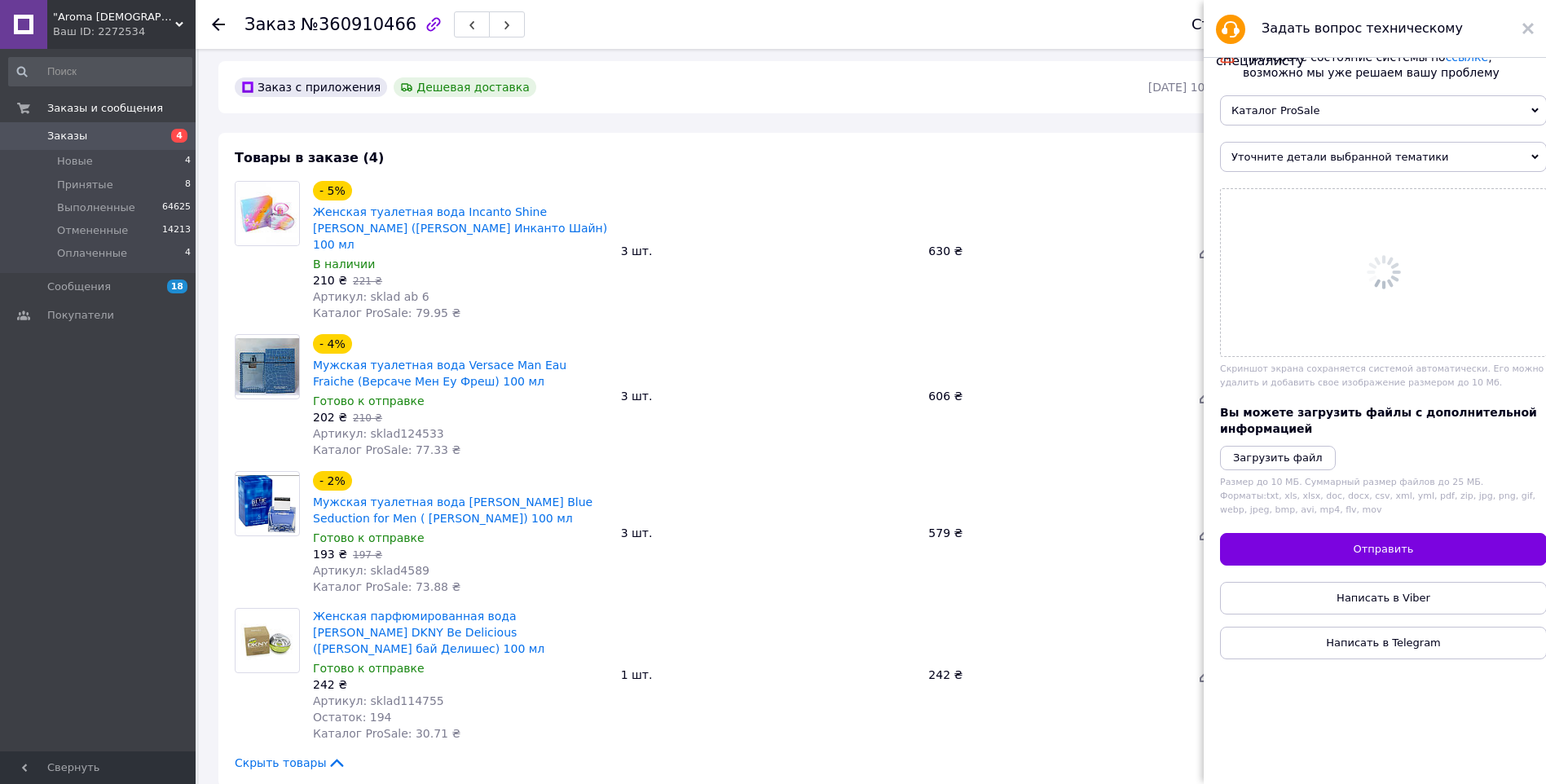
scroll to position [0, 0]
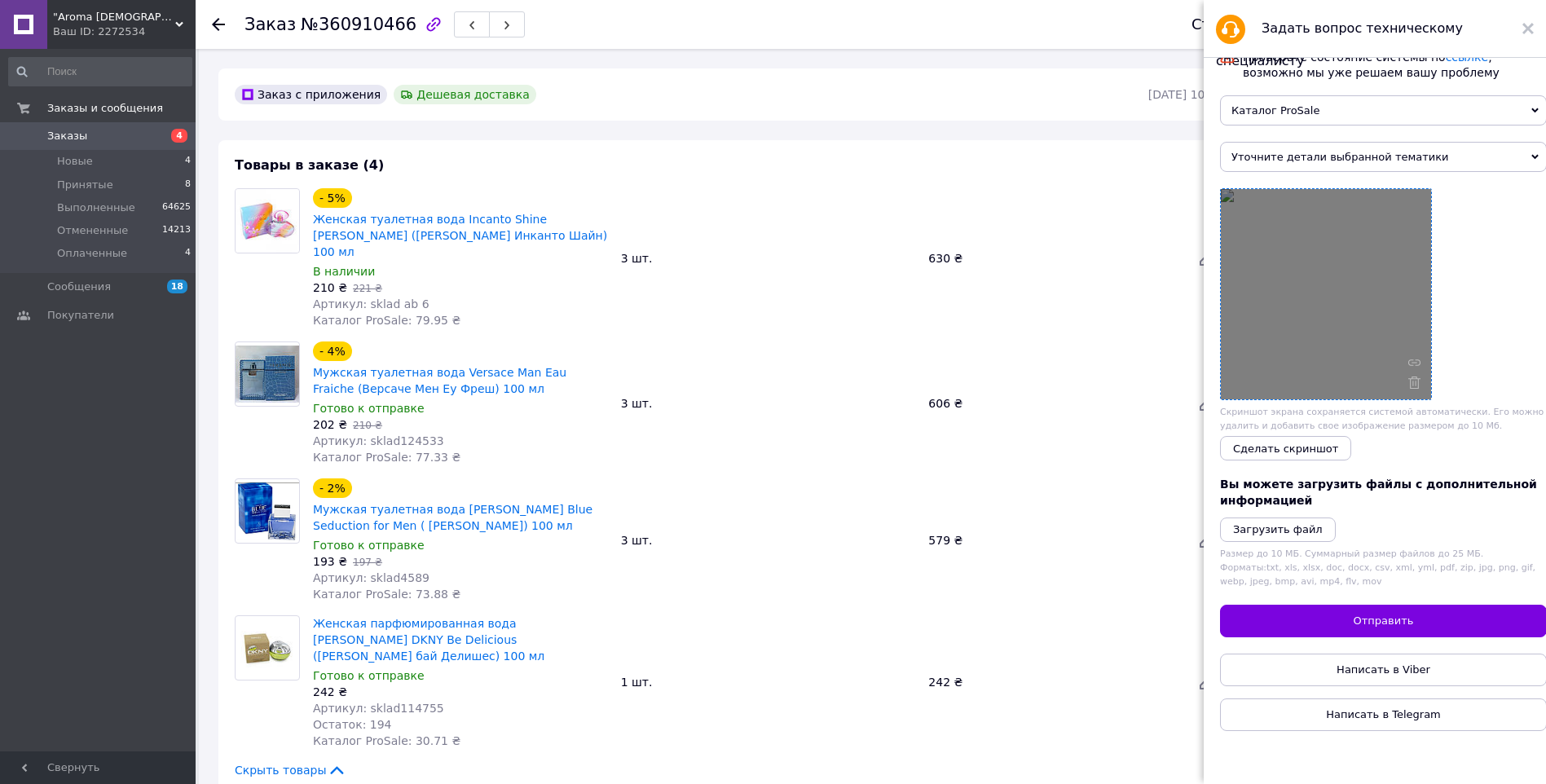
click at [1408, 388] on icon at bounding box center [1414, 382] width 12 height 12
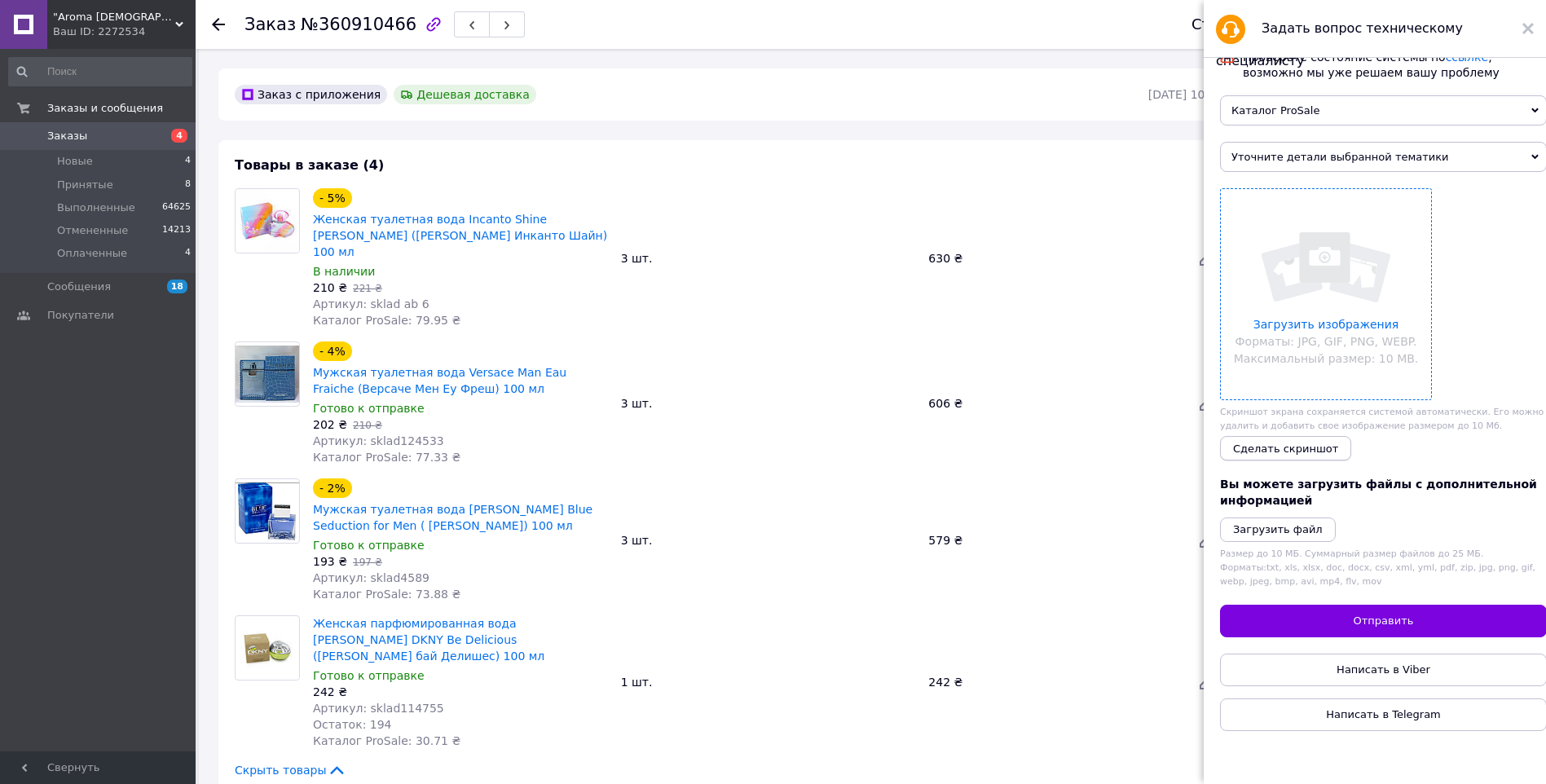
click at [1250, 455] on span "Сделать скриншот" at bounding box center [1285, 448] width 105 height 12
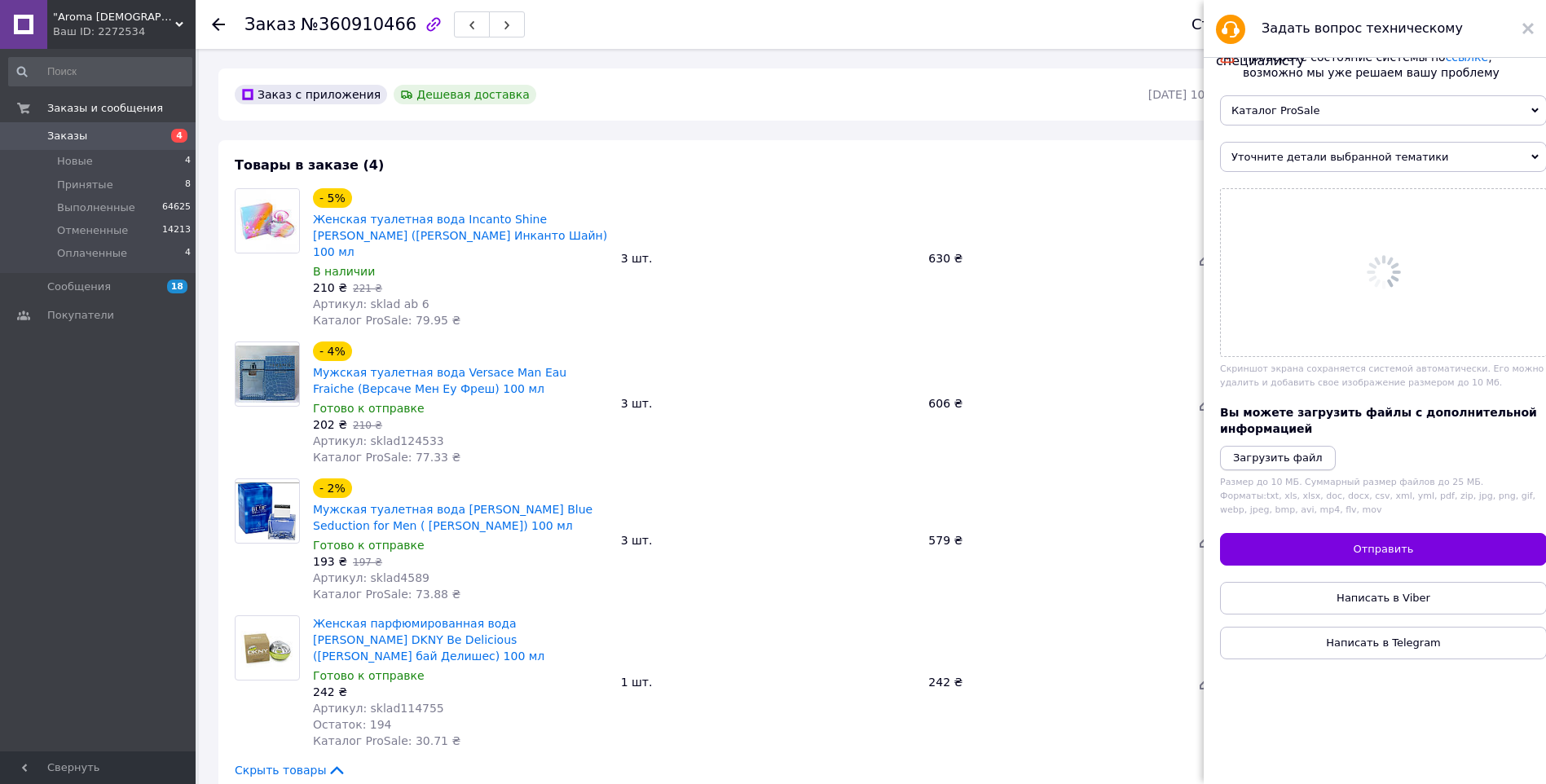
click at [1298, 463] on icon "Загрузить файл" at bounding box center [1278, 457] width 90 height 12
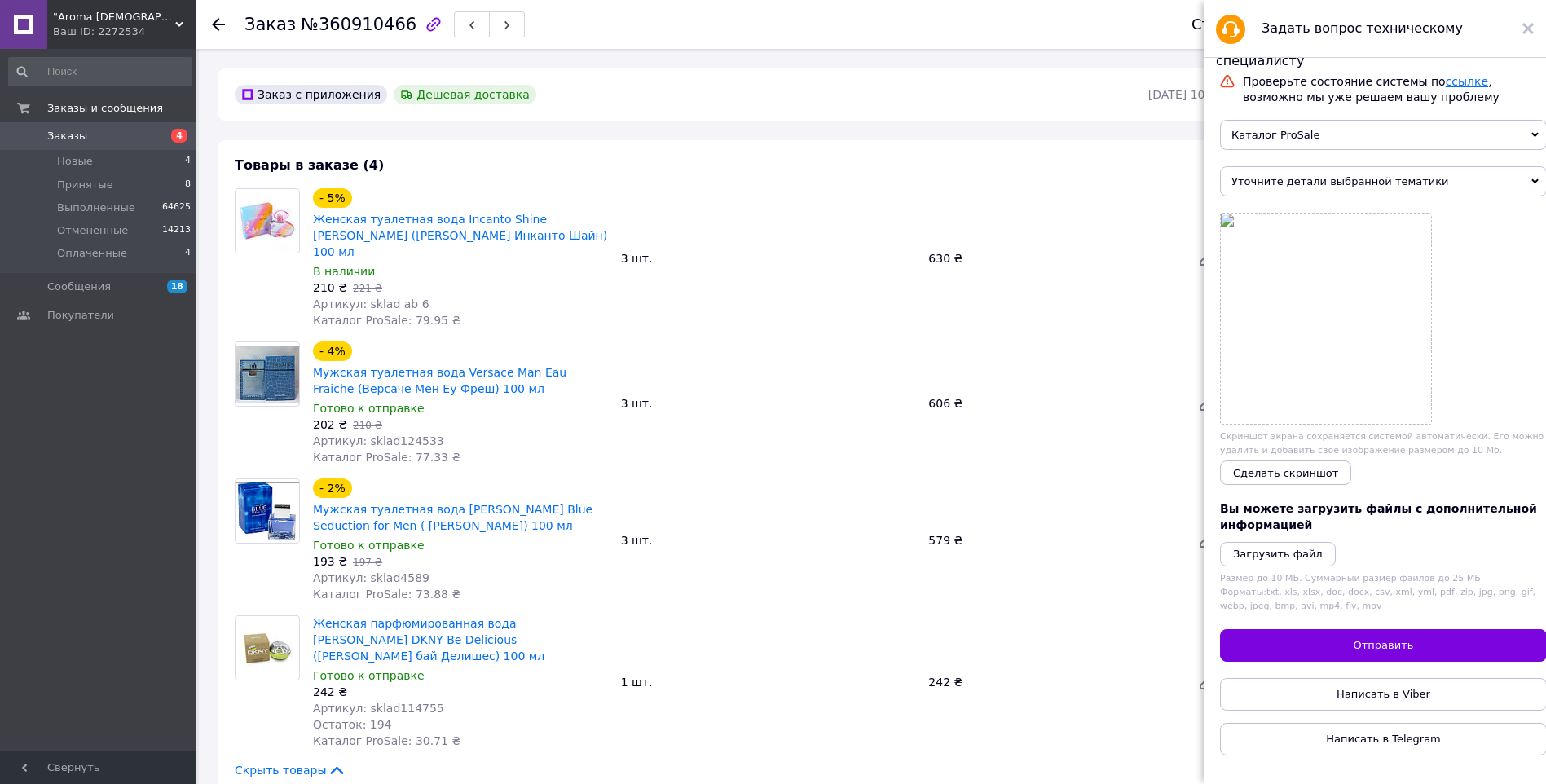
click at [1445, 85] on link "ссылке" at bounding box center [1466, 81] width 42 height 13
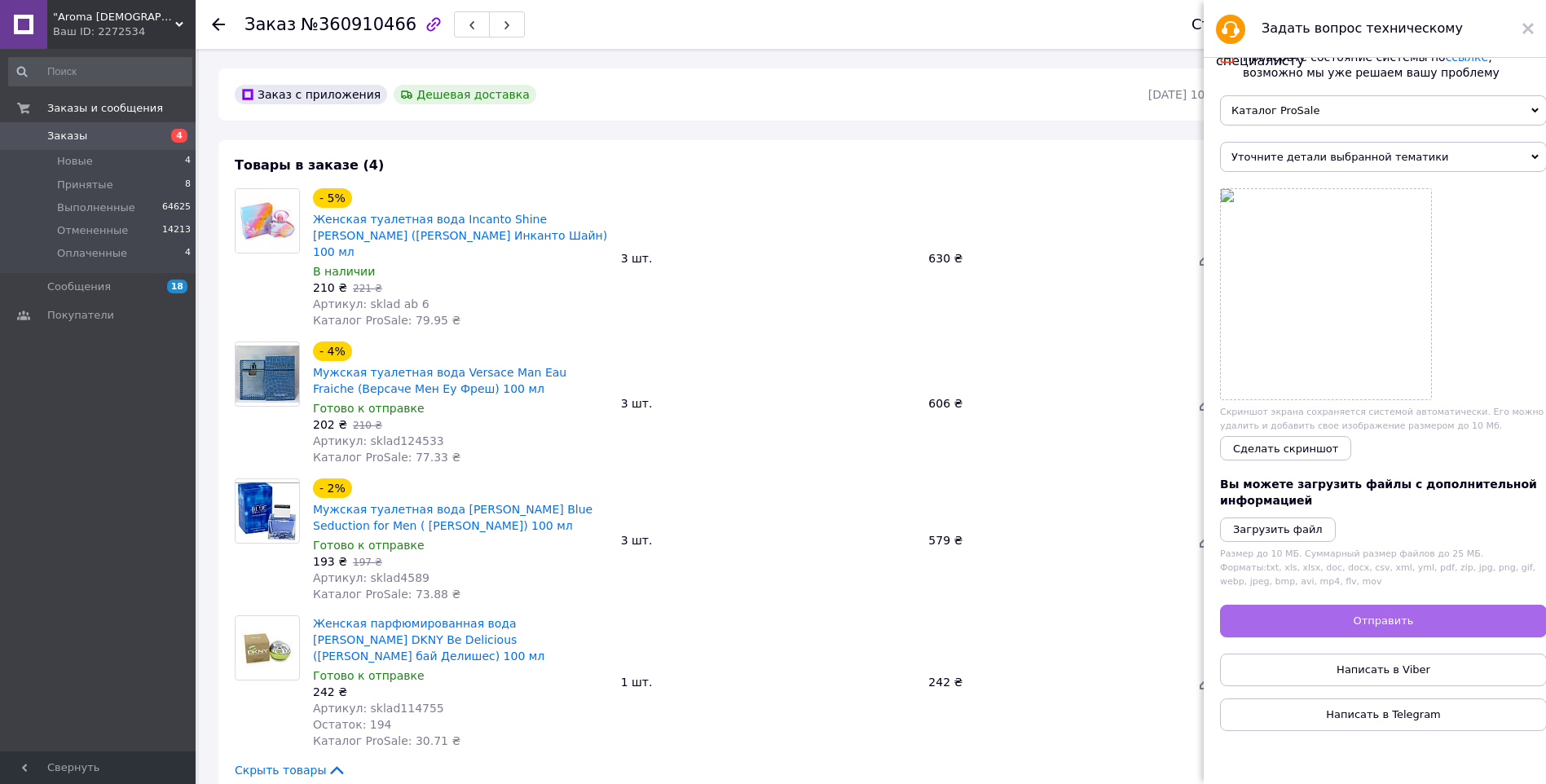
click at [1386, 623] on button "Отправить" at bounding box center [1383, 620] width 327 height 32
click at [1390, 627] on span "Отправить" at bounding box center [1384, 620] width 61 height 12
click at [1367, 675] on span "Написать в Viber" at bounding box center [1384, 669] width 94 height 12
drag, startPoint x: 135, startPoint y: 31, endPoint x: 90, endPoint y: 33, distance: 45.0
click at [90, 33] on div "Ваш ID: 2272534" at bounding box center [124, 31] width 143 height 15
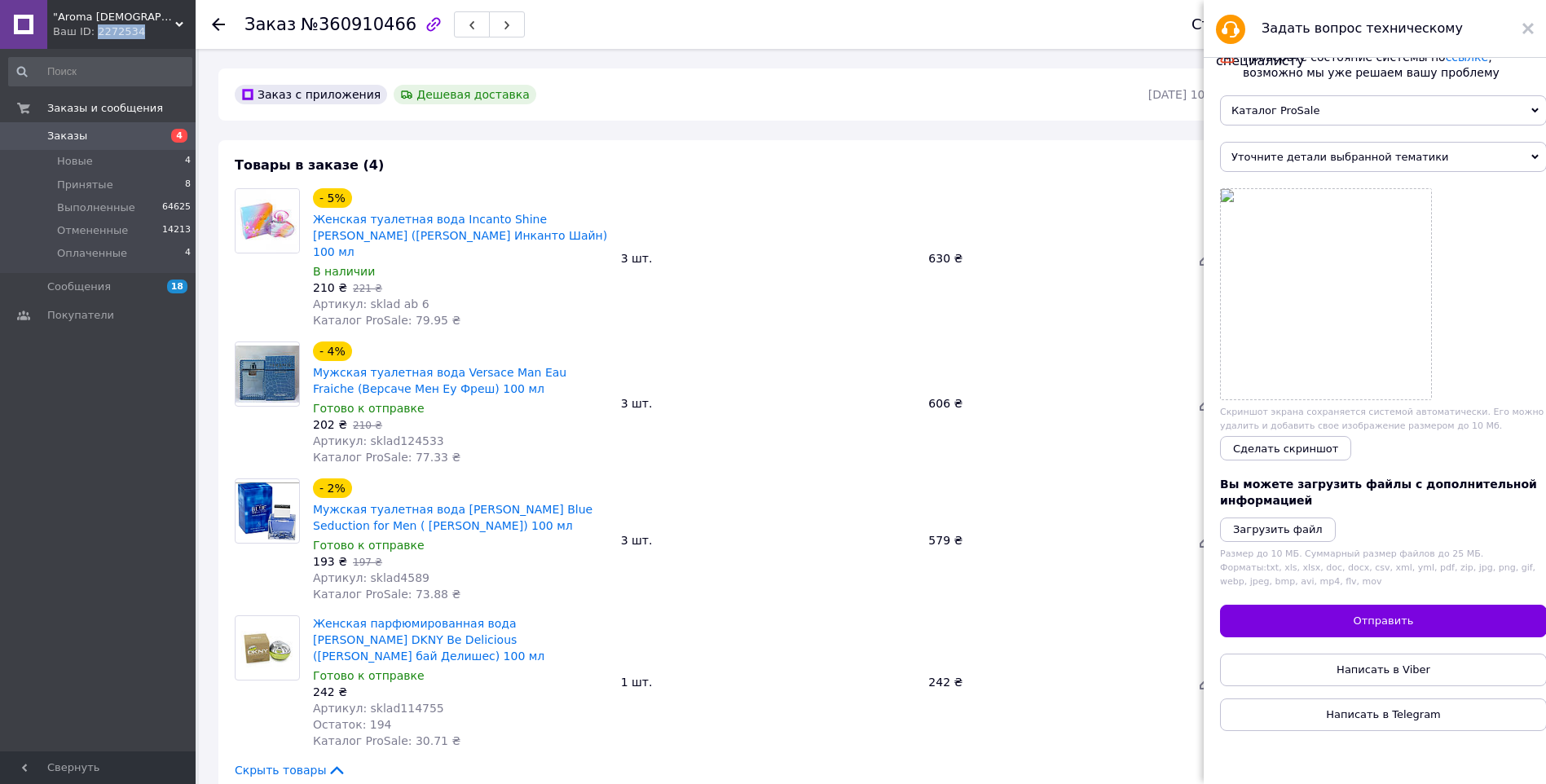
click at [90, 33] on div "Ваш ID: 2272534" at bounding box center [124, 31] width 143 height 15
click at [1024, 315] on div "- 5% Женская туалетная вода Incanto Shine Salvatore Ferragamo (Сальваторе Ферра…" at bounding box center [768, 258] width 923 height 147
